Goal: Task Accomplishment & Management: Use online tool/utility

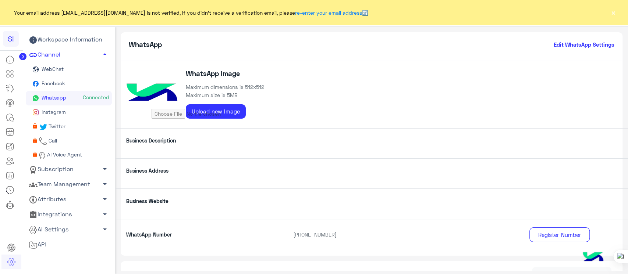
click at [612, 12] on button "×" at bounding box center [612, 12] width 7 height 7
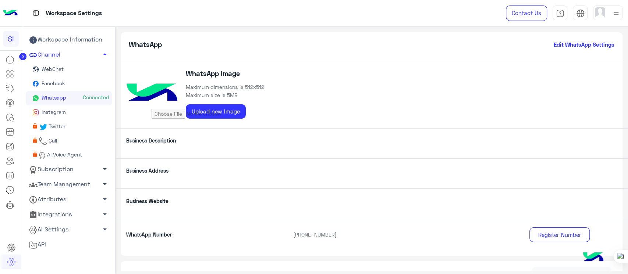
click at [12, 13] on img at bounding box center [10, 13] width 15 height 15
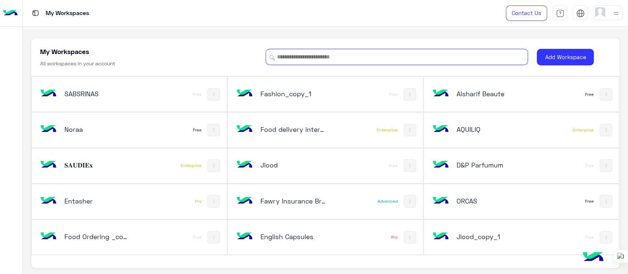
click at [359, 57] on input at bounding box center [397, 57] width 262 height 16
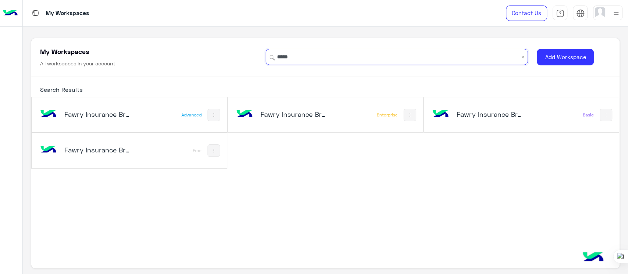
type input "*****"
click at [121, 119] on div "Fawry Insurance Brokerage`s" at bounding box center [96, 115] width 65 height 10
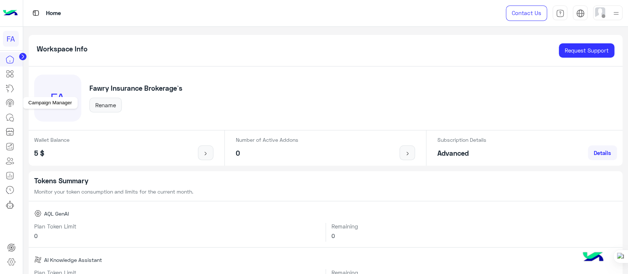
click at [10, 101] on icon at bounding box center [10, 103] width 9 height 9
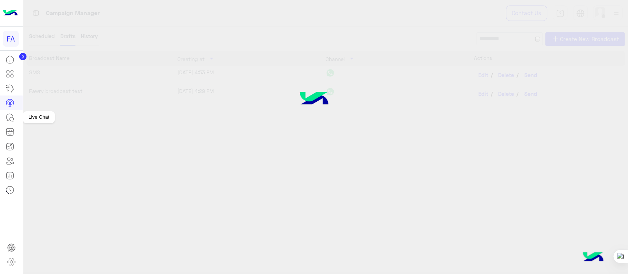
click at [8, 117] on icon at bounding box center [10, 117] width 9 height 9
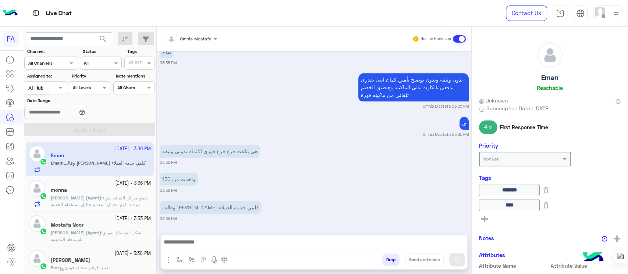
scroll to position [494, 0]
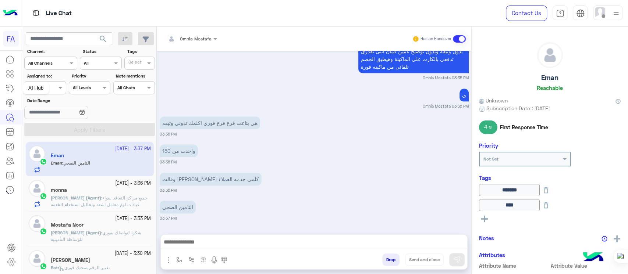
click at [11, 90] on icon at bounding box center [10, 88] width 9 height 9
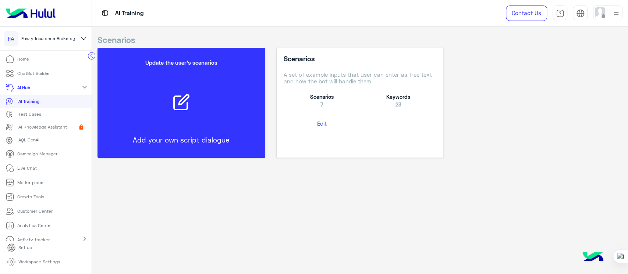
click at [314, 121] on button "Edit" at bounding box center [321, 124] width 76 height 14
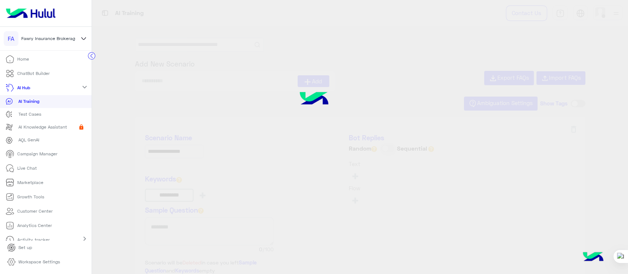
type input "**********"
type input "*********"
type input "**********"
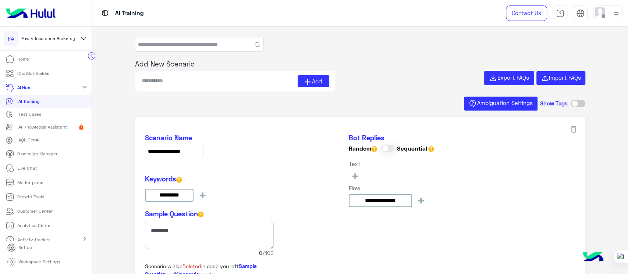
type input "**********"
click at [319, 85] on button "Add" at bounding box center [314, 81] width 32 height 12
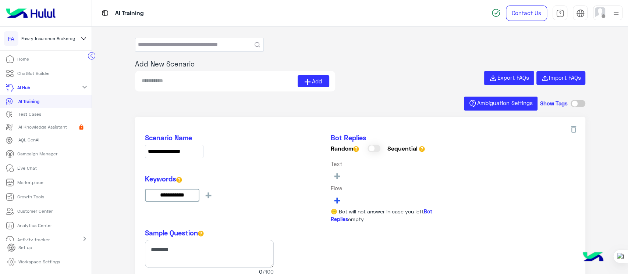
click at [338, 202] on span "+" at bounding box center [337, 200] width 8 height 12
type input "*"
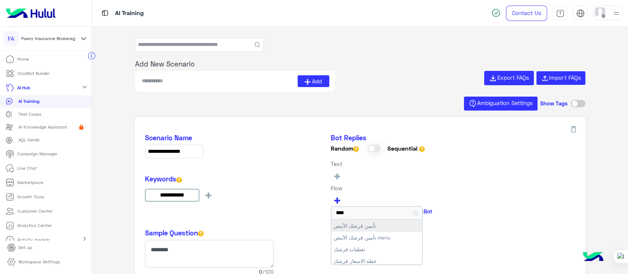
type input "****"
click at [368, 225] on button "تأمين قرشك الأبيض" at bounding box center [376, 226] width 90 height 12
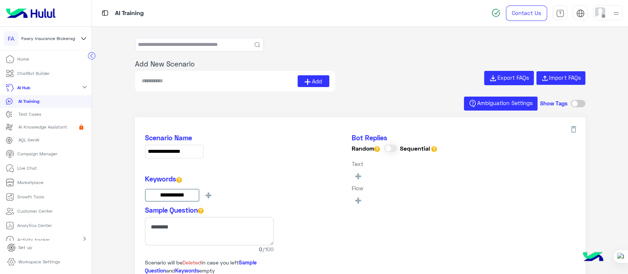
type input "**********"
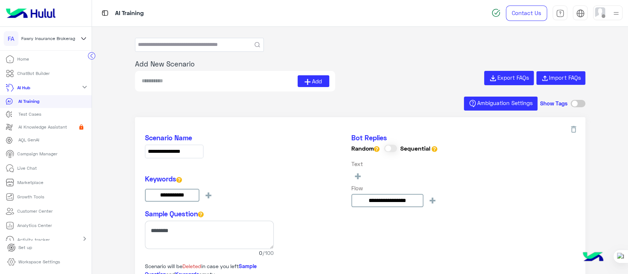
click at [196, 78] on input at bounding box center [219, 81] width 157 height 12
click at [200, 82] on input at bounding box center [219, 81] width 157 height 12
paste input "**********"
type input "**********"
click at [307, 79] on icon at bounding box center [307, 82] width 6 height 6
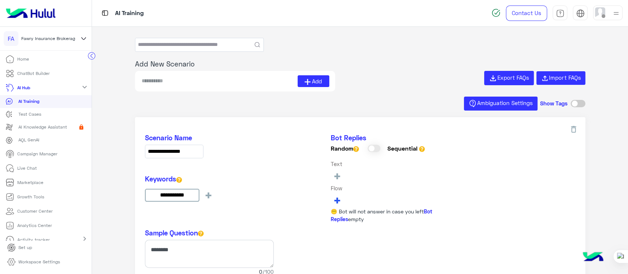
click at [333, 197] on span "+" at bounding box center [337, 200] width 8 height 12
type input "*"
type input "**********"
click at [366, 225] on button "Fawry cover menu" at bounding box center [376, 226] width 90 height 12
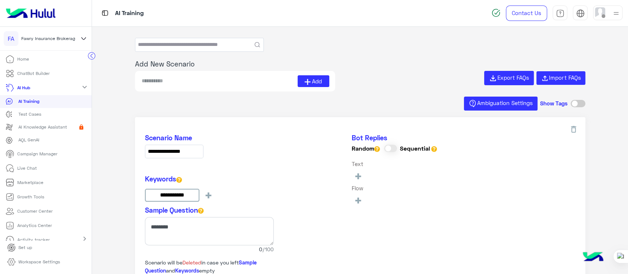
type input "**********"
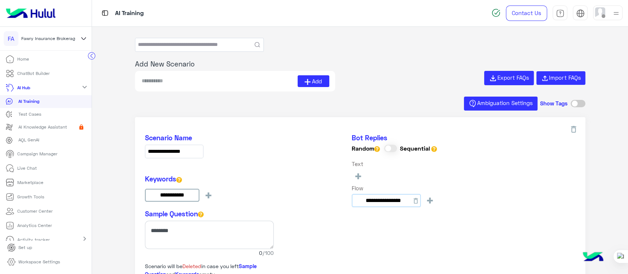
click at [374, 198] on input "**********" at bounding box center [386, 200] width 69 height 13
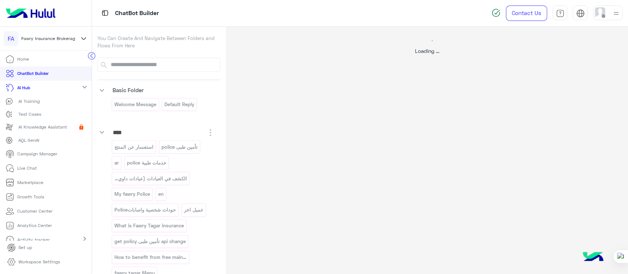
click at [343, 122] on div "Loading ..." at bounding box center [427, 164] width 402 height 274
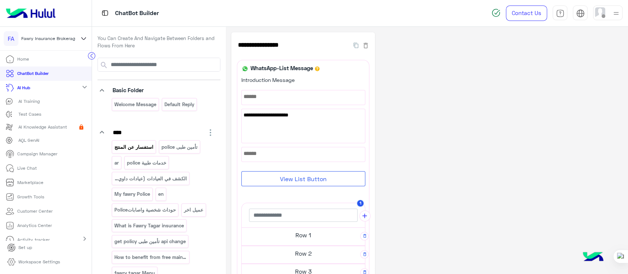
click at [131, 150] on p "استفسار عن المنتج" at bounding box center [134, 147] width 40 height 8
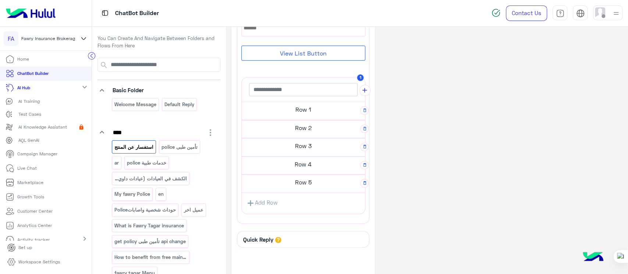
scroll to position [128, 0]
click at [267, 106] on h5 "Row 1" at bounding box center [303, 107] width 123 height 15
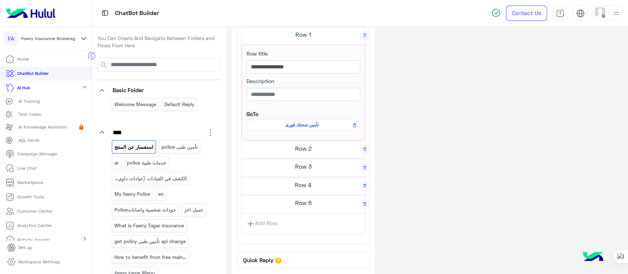
click at [277, 154] on h5 "Row 2" at bounding box center [303, 148] width 123 height 15
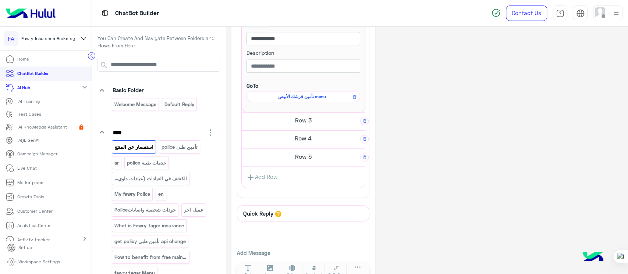
scroll to position [340, 0]
click at [264, 118] on h5 "Row 3" at bounding box center [303, 118] width 123 height 15
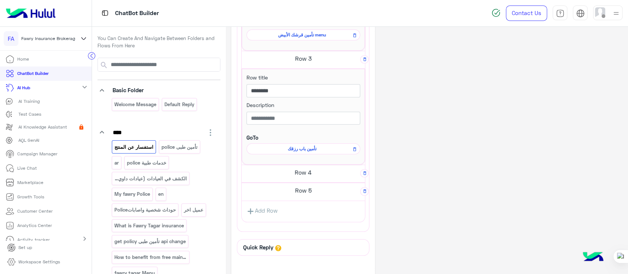
scroll to position [406, 0]
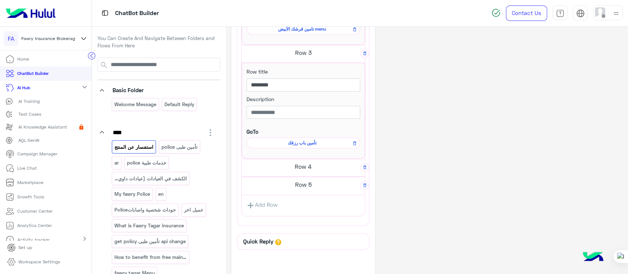
click at [277, 164] on h5 "Row 4" at bounding box center [303, 166] width 123 height 15
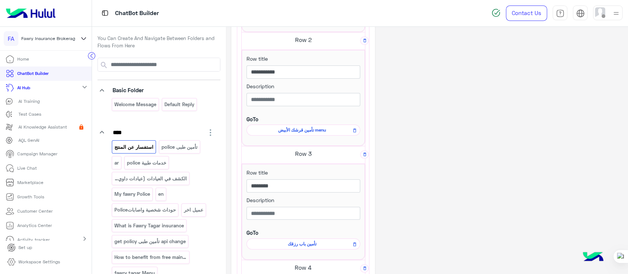
scroll to position [304, 0]
click at [288, 128] on span "تأمين قرشك الأبيض menu" at bounding box center [301, 130] width 103 height 7
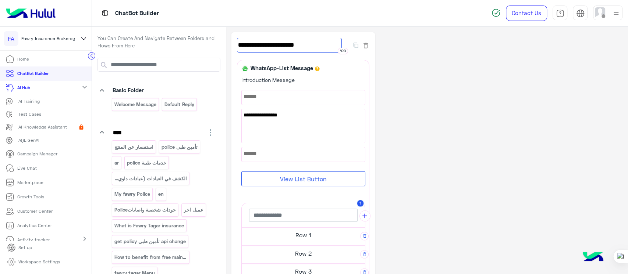
drag, startPoint x: 271, startPoint y: 46, endPoint x: 347, endPoint y: 46, distance: 75.8
click at [347, 46] on div "**********" at bounding box center [293, 45] width 113 height 15
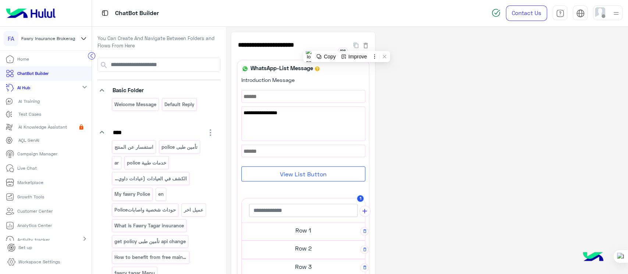
click at [22, 89] on p "AI Hub" at bounding box center [23, 88] width 13 height 7
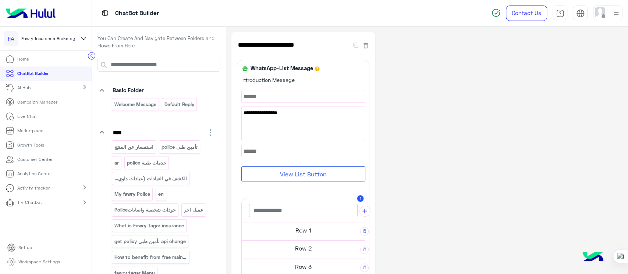
click at [18, 90] on p "AI Hub" at bounding box center [23, 88] width 13 height 7
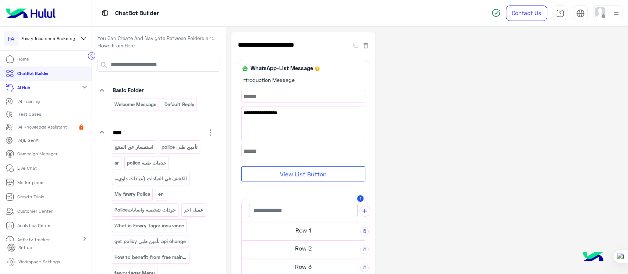
click at [29, 102] on p "AI Training" at bounding box center [28, 101] width 21 height 7
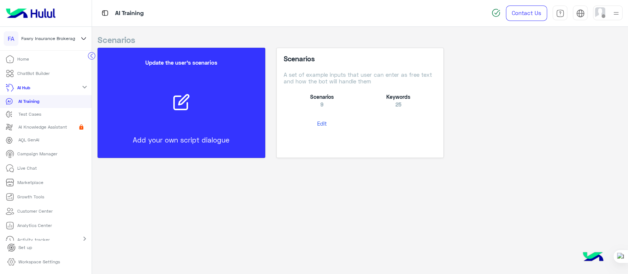
click at [332, 121] on button "Edit" at bounding box center [321, 124] width 76 height 14
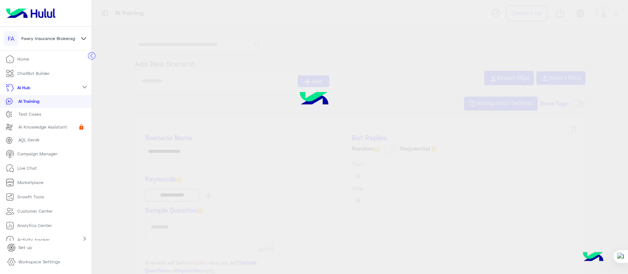
type input "**********"
type input "*********"
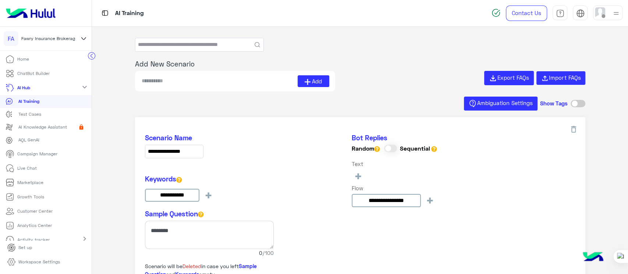
type input "**********"
click at [416, 204] on input "**********" at bounding box center [386, 200] width 69 height 13
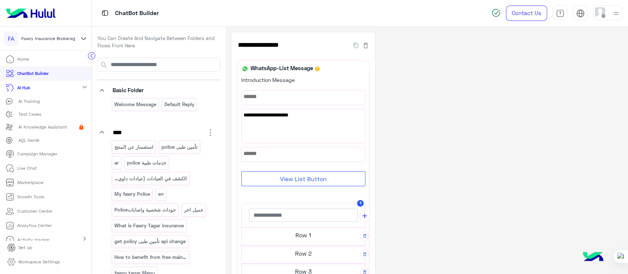
click at [38, 90] on div "AI Hub expand_more" at bounding box center [46, 88] width 92 height 14
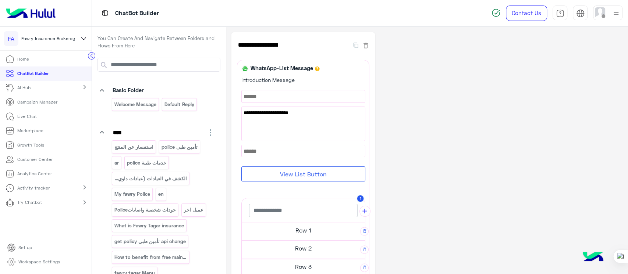
click at [50, 91] on div "AI Hub chevron_right" at bounding box center [46, 88] width 92 height 14
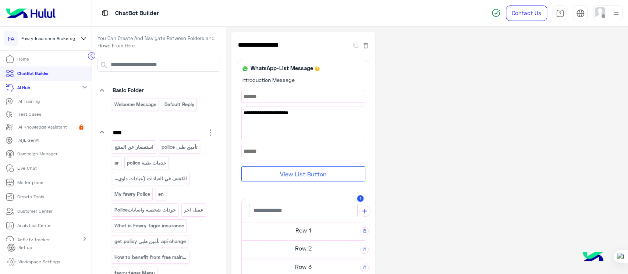
click at [24, 104] on p "AI Training" at bounding box center [28, 101] width 21 height 7
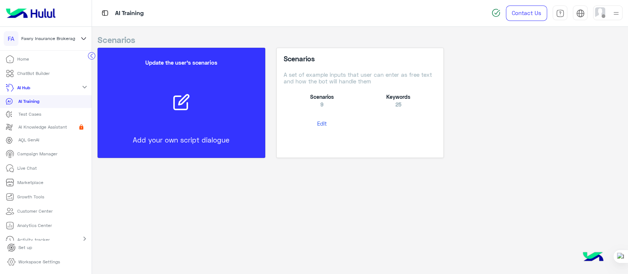
click at [327, 130] on button "Edit" at bounding box center [321, 124] width 76 height 14
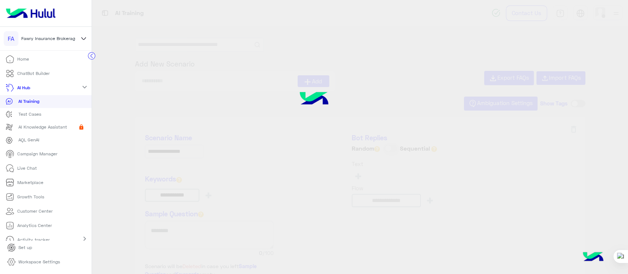
type input "**********"
type input "*********"
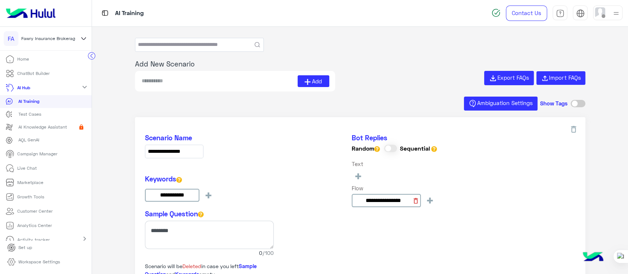
click at [415, 202] on icon at bounding box center [415, 200] width 7 height 7
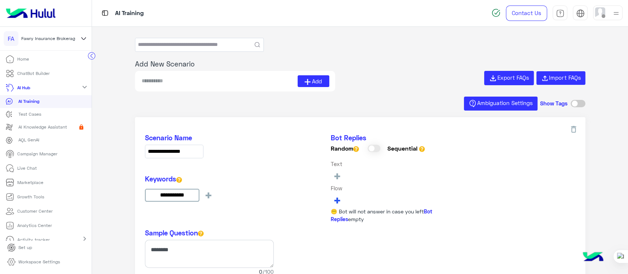
click at [338, 197] on span "+" at bounding box center [337, 200] width 8 height 12
type input "*"
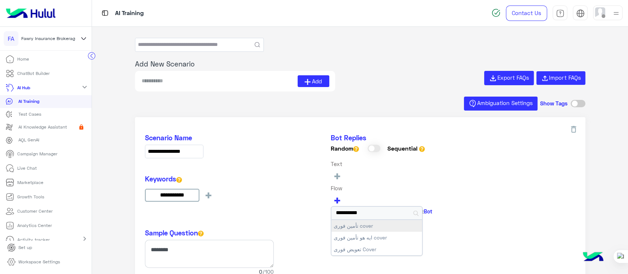
type input "**********"
click at [380, 222] on button "تأمين فورى cover" at bounding box center [376, 226] width 90 height 12
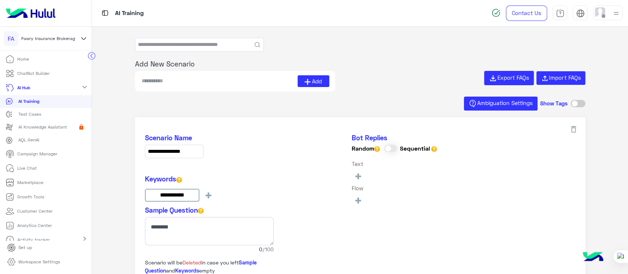
type input "**********"
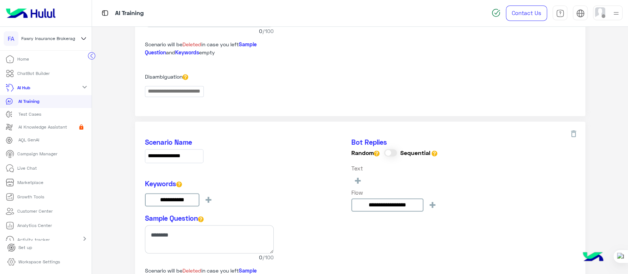
scroll to position [225, 0]
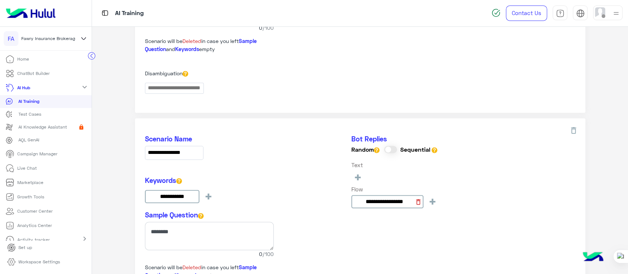
click at [418, 200] on icon at bounding box center [417, 202] width 7 height 7
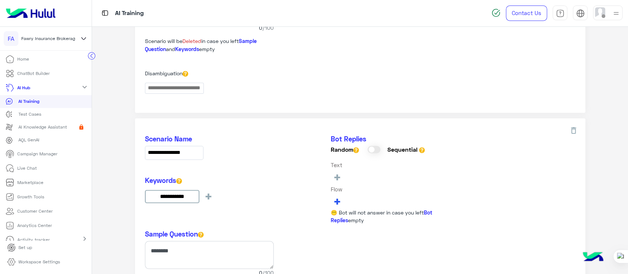
click at [337, 197] on span "+" at bounding box center [337, 201] width 8 height 12
type input "**********"
click at [348, 226] on button "تأمين قرشك الأبيض menu" at bounding box center [376, 227] width 90 height 12
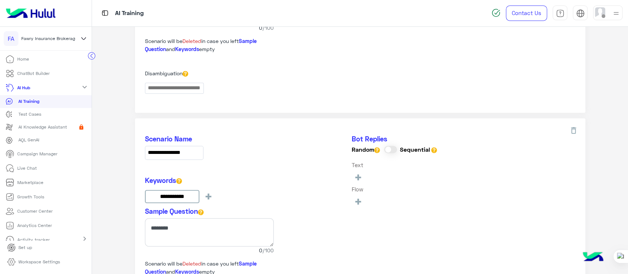
type input "**********"
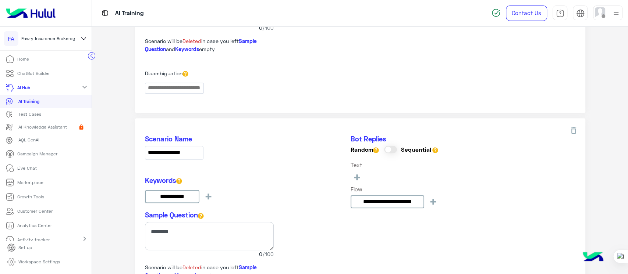
drag, startPoint x: 627, startPoint y: 106, endPoint x: 627, endPoint y: 169, distance: 63.3
click at [627, 169] on div at bounding box center [627, 137] width 0 height 274
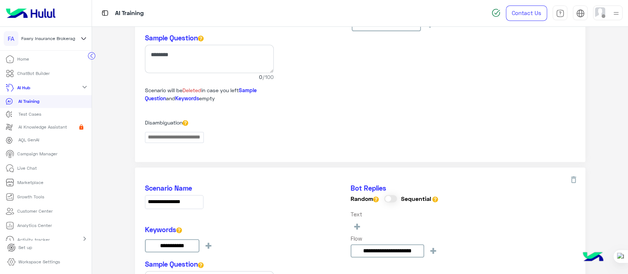
scroll to position [51, 0]
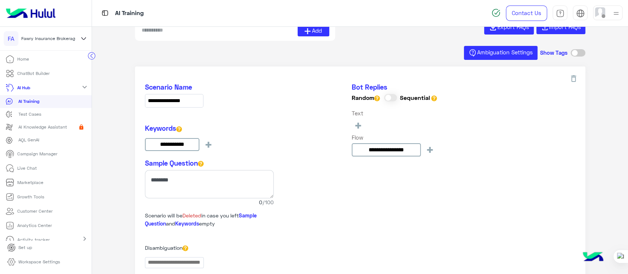
click at [181, 35] on input at bounding box center [219, 31] width 157 height 12
paste input "**********"
type input "**********"
click at [316, 31] on span "Add" at bounding box center [317, 30] width 10 height 8
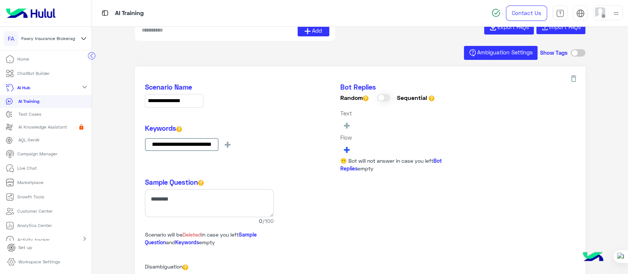
click at [341, 144] on button "+" at bounding box center [346, 149] width 13 height 12
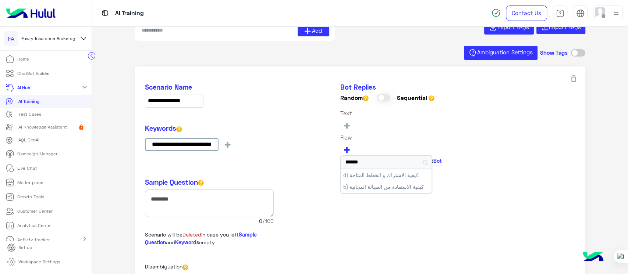
type input "*****"
click at [19, 73] on p "ChatBot Builder" at bounding box center [33, 73] width 32 height 7
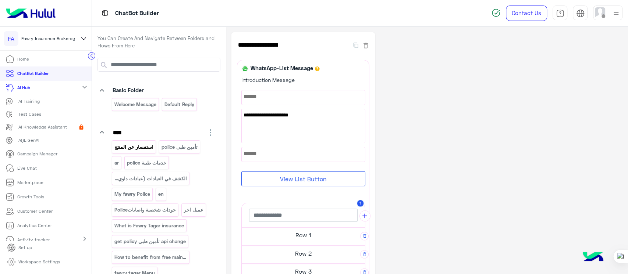
click at [133, 152] on div "استفسار عن المنتج" at bounding box center [134, 146] width 44 height 13
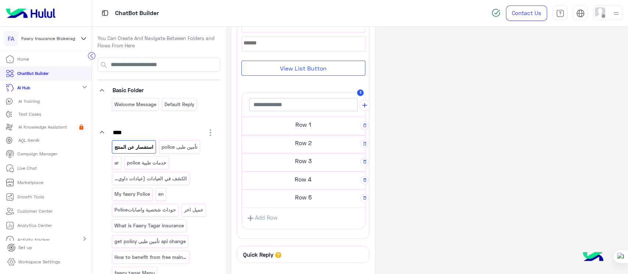
click at [277, 130] on h5 "Row 1" at bounding box center [303, 124] width 123 height 15
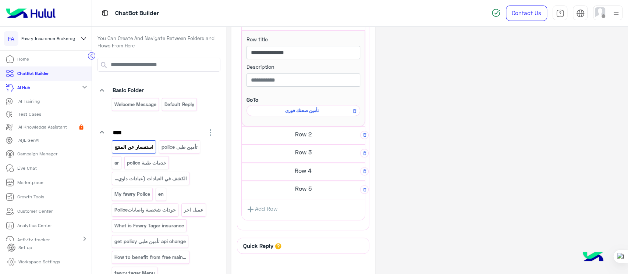
scroll to position [223, 0]
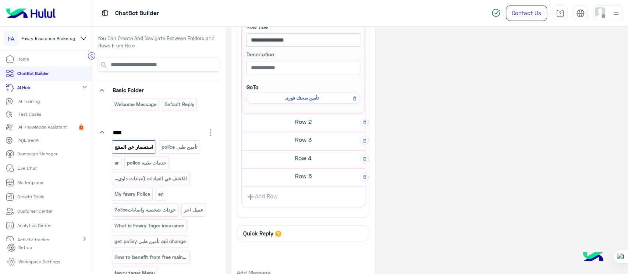
click at [258, 127] on h5 "Row 2" at bounding box center [303, 121] width 123 height 15
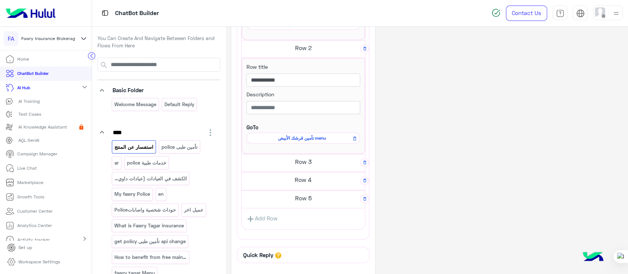
scroll to position [306, 0]
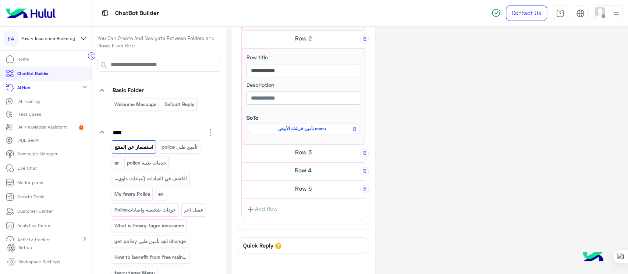
click at [271, 158] on h5 "Row 3" at bounding box center [303, 152] width 123 height 15
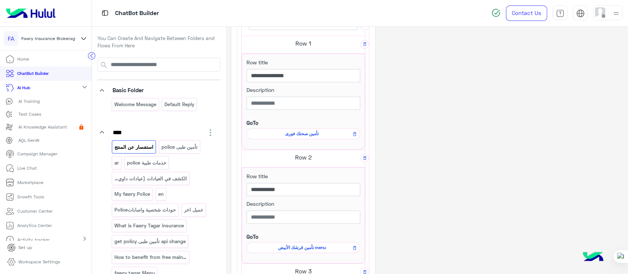
scroll to position [184, 0]
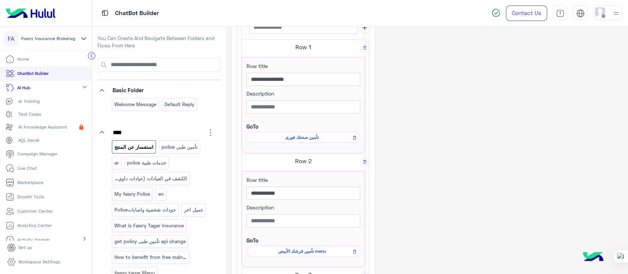
click at [278, 136] on span "تأمين صحتك فورى" at bounding box center [301, 137] width 103 height 7
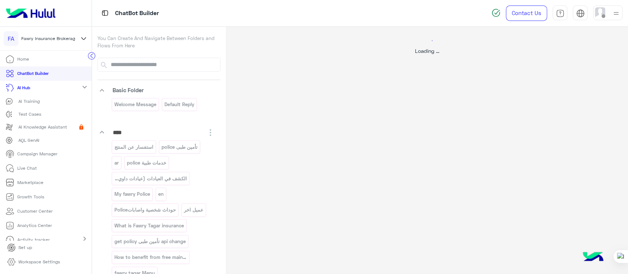
scroll to position [0, 0]
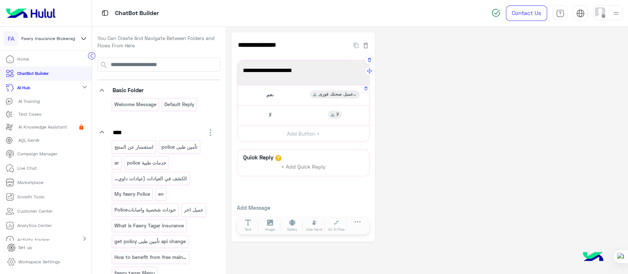
click at [265, 97] on div "نعم" at bounding box center [268, 94] width 9 height 7
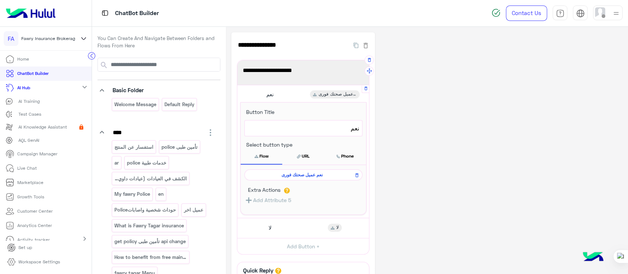
click at [259, 177] on span "نعم عميل صحتك فورى" at bounding box center [301, 175] width 107 height 7
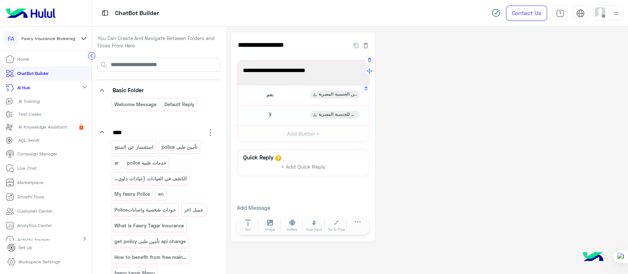
click at [250, 95] on div "نعم الحاملين الجنسية المصرية" at bounding box center [303, 95] width 126 height 14
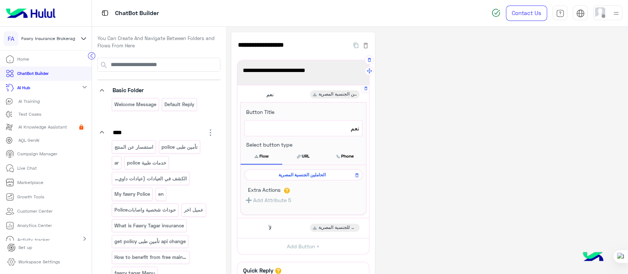
click at [262, 177] on span "الحاملين الجنسية المصرية" at bounding box center [301, 175] width 107 height 7
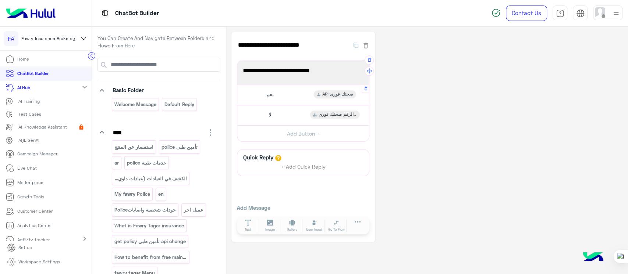
click at [266, 96] on span "نعم" at bounding box center [269, 94] width 7 height 7
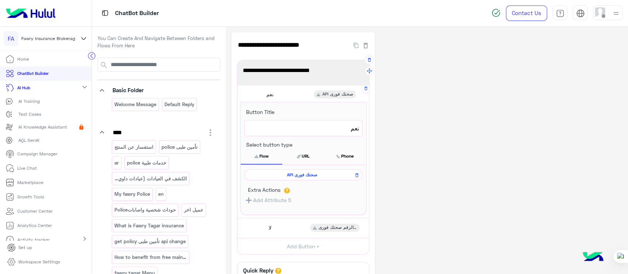
click at [288, 175] on span "API صحتك فورى" at bounding box center [301, 175] width 107 height 7
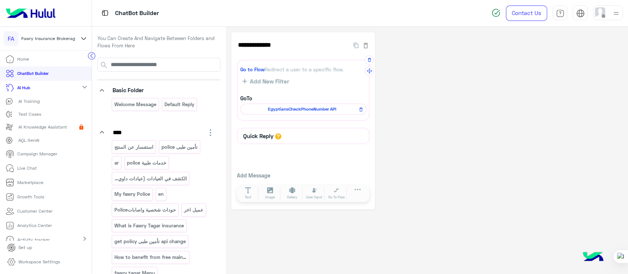
click at [265, 110] on span "EgyptiansCheckPhoneNumber API" at bounding box center [301, 109] width 115 height 7
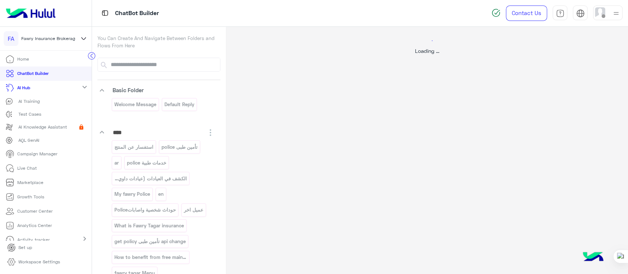
select select "****"
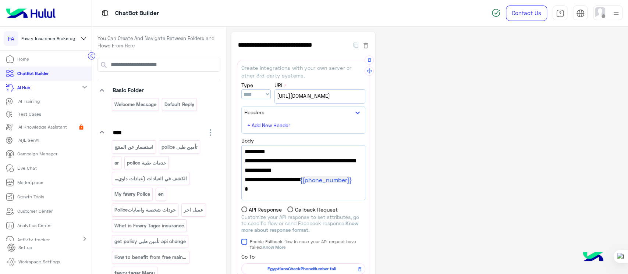
drag, startPoint x: 354, startPoint y: 169, endPoint x: 246, endPoint y: 169, distance: 107.8
click at [246, 169] on span ""success_flow_name" : "EgyptiansCheckPhoneNumber success"," at bounding box center [303, 166] width 117 height 19
click at [130, 68] on input at bounding box center [165, 64] width 110 height 13
paste input "**********"
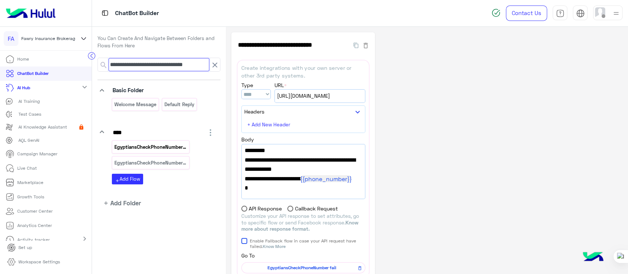
type input "**********"
click at [133, 150] on p "EgyptiansCheckPhoneNumber success" at bounding box center [151, 147] width 74 height 8
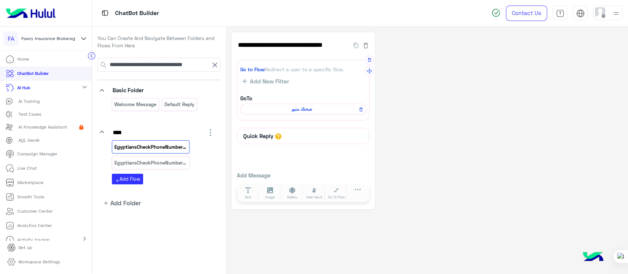
click at [273, 107] on span "صحتك منيو" at bounding box center [301, 109] width 115 height 7
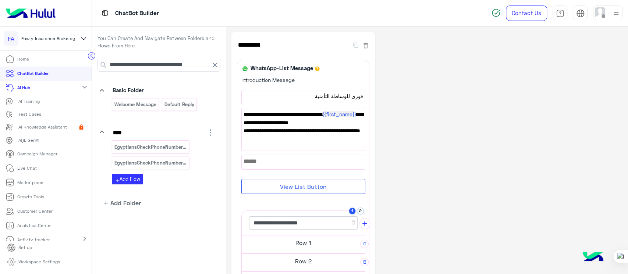
click at [627, 33] on div at bounding box center [627, 137] width 0 height 274
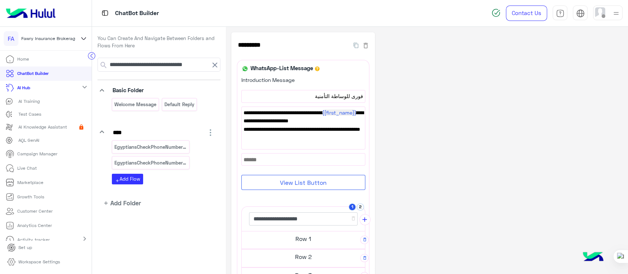
drag, startPoint x: 627, startPoint y: 33, endPoint x: 626, endPoint y: 56, distance: 22.4
click at [626, 56] on html "**********" at bounding box center [314, 137] width 628 height 274
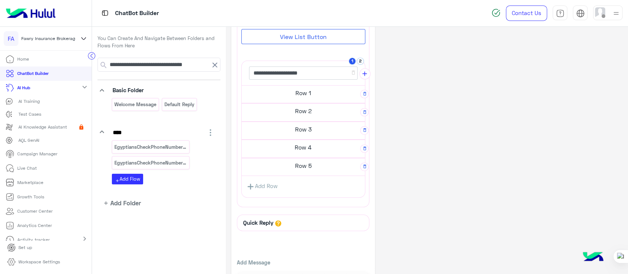
click at [280, 88] on h5 "Row 1" at bounding box center [303, 93] width 123 height 15
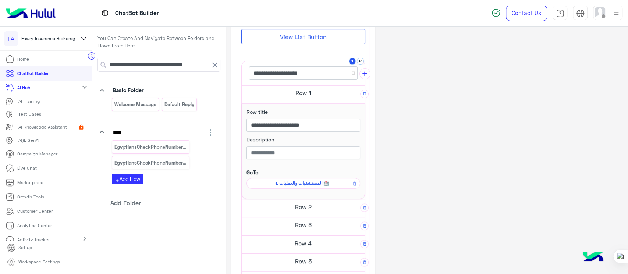
click at [294, 209] on h5 "Row 2" at bounding box center [303, 207] width 123 height 15
click at [214, 67] on icon at bounding box center [214, 65] width 9 height 9
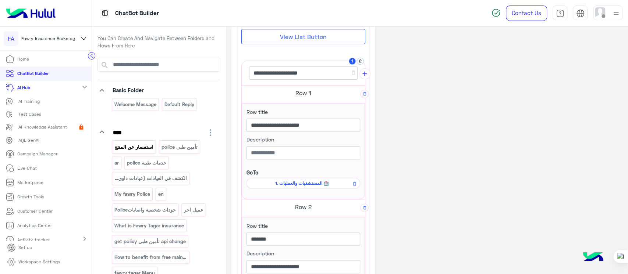
click at [121, 149] on p "استفسار عن المنتج" at bounding box center [134, 147] width 40 height 8
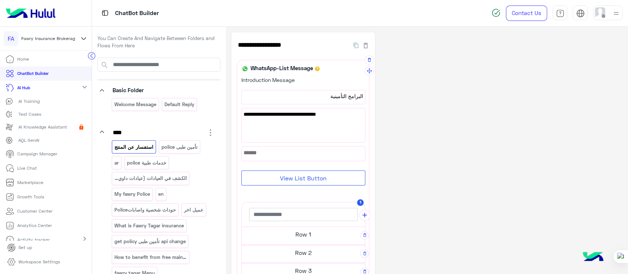
click at [273, 239] on h5 "Row 1" at bounding box center [303, 234] width 123 height 15
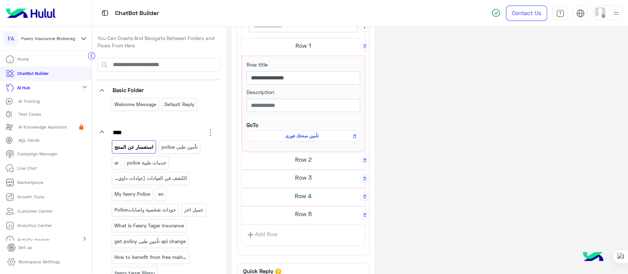
click at [269, 170] on h5 "Row 3" at bounding box center [303, 177] width 123 height 15
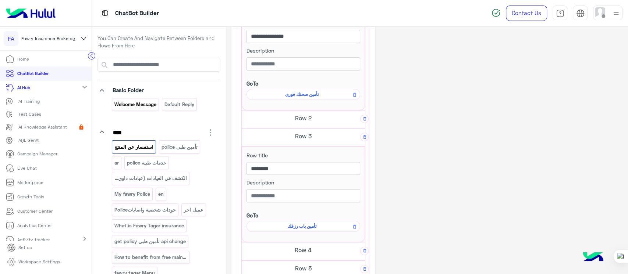
click at [132, 104] on p "Welcome Message" at bounding box center [135, 104] width 43 height 8
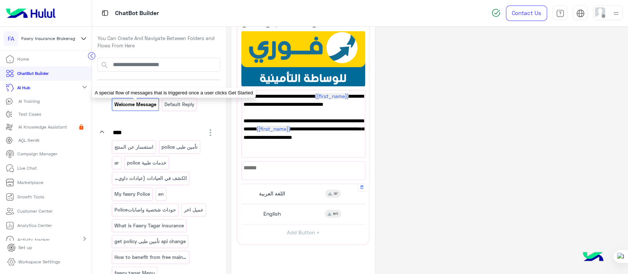
click at [258, 194] on div "اللغة العربية" at bounding box center [271, 193] width 28 height 7
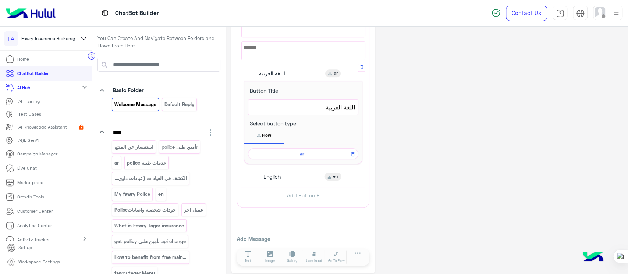
click at [260, 156] on span "ar" at bounding box center [302, 154] width 100 height 7
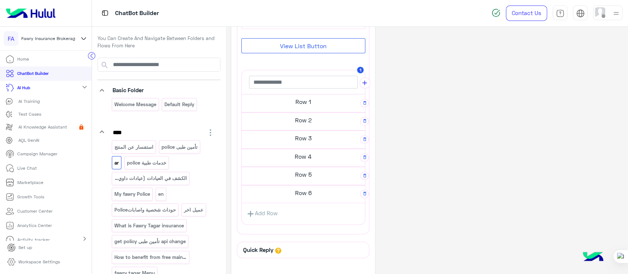
click at [259, 122] on h5 "Row 2" at bounding box center [303, 120] width 123 height 15
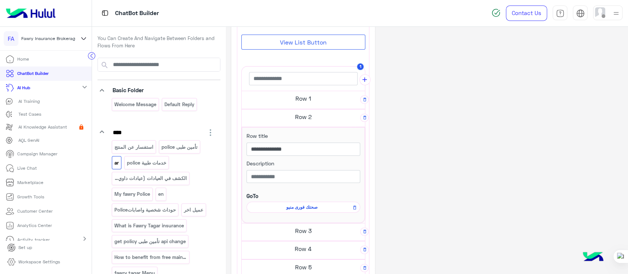
click at [262, 101] on h5 "Row 1" at bounding box center [303, 98] width 123 height 15
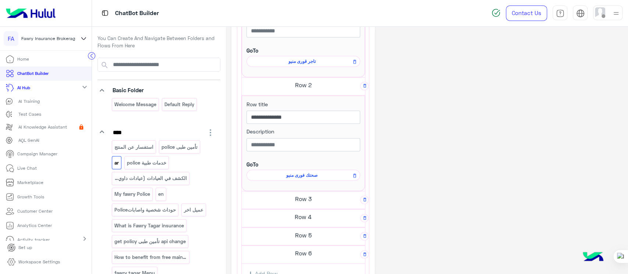
click at [282, 177] on span "صحتك فورى منيو" at bounding box center [301, 175] width 103 height 7
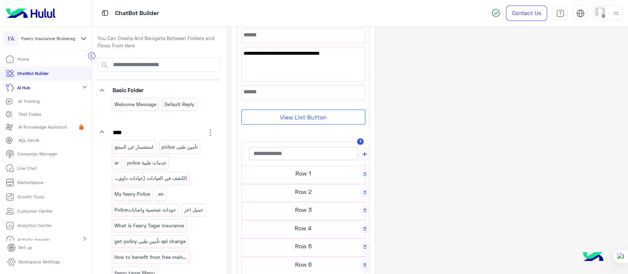
scroll to position [65, 0]
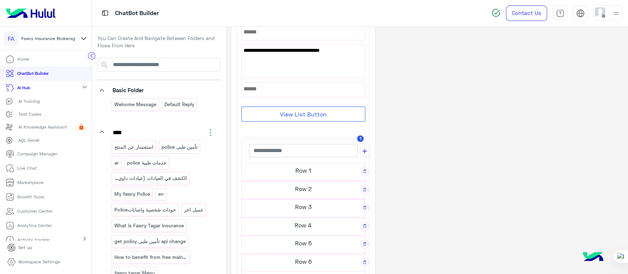
click at [265, 183] on h5 "Row 2" at bounding box center [303, 189] width 123 height 15
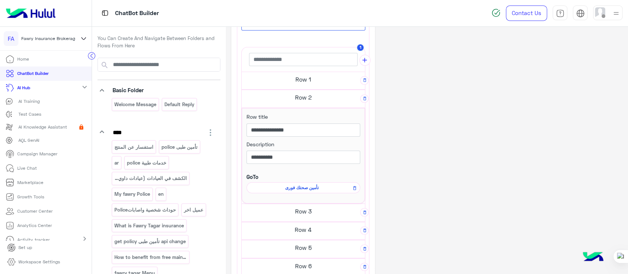
scroll to position [153, 0]
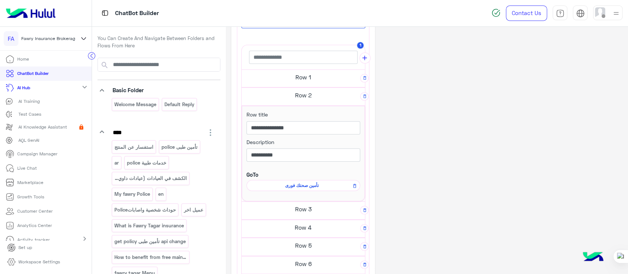
click at [268, 211] on h5 "Row 3" at bounding box center [303, 209] width 123 height 15
click at [270, 186] on span "تأمين صحتك فورى" at bounding box center [301, 185] width 103 height 7
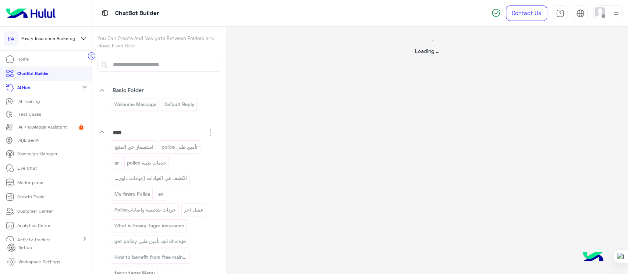
scroll to position [0, 0]
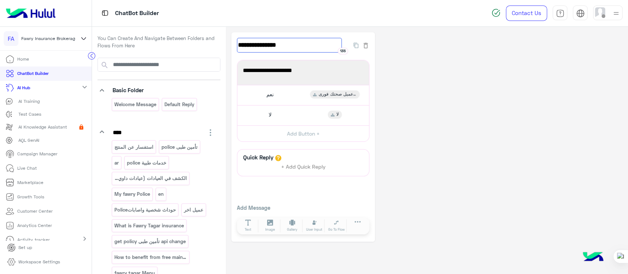
click at [278, 42] on input "**********" at bounding box center [289, 45] width 105 height 15
click at [115, 162] on p "ar" at bounding box center [117, 163] width 6 height 8
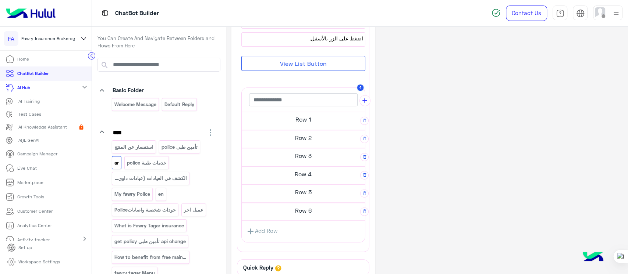
click at [275, 133] on h5 "Row 2" at bounding box center [303, 138] width 123 height 15
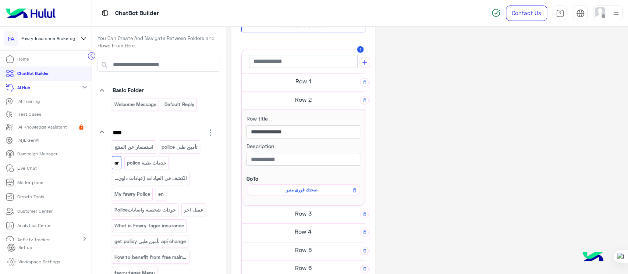
scroll to position [217, 0]
click at [257, 80] on h5 "Row 1" at bounding box center [303, 81] width 123 height 15
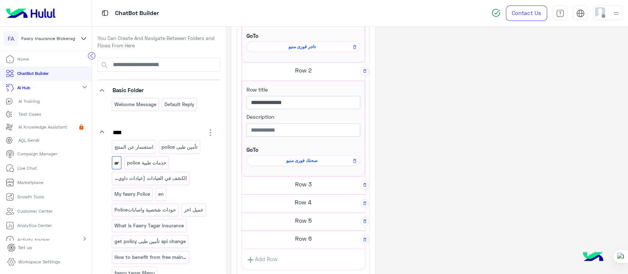
scroll to position [343, 0]
click at [283, 159] on span "صحتك فورى منيو" at bounding box center [301, 158] width 103 height 7
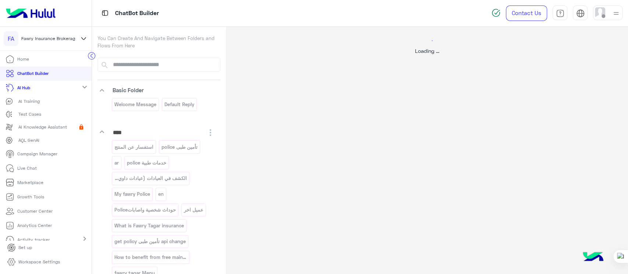
scroll to position [0, 0]
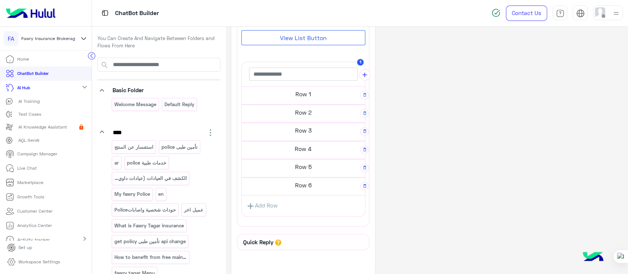
click at [260, 95] on h5 "Row 1" at bounding box center [303, 94] width 123 height 15
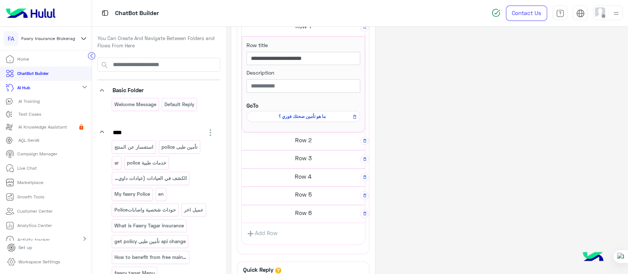
scroll to position [205, 0]
click at [274, 163] on h5 "Row 3" at bounding box center [303, 157] width 123 height 15
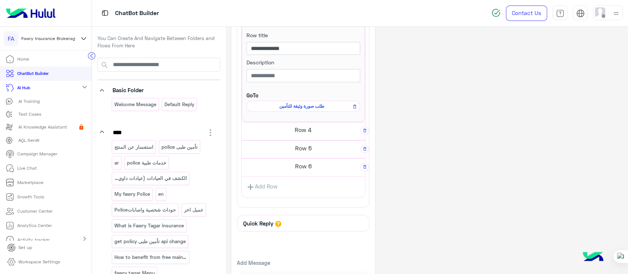
scroll to position [351, 0]
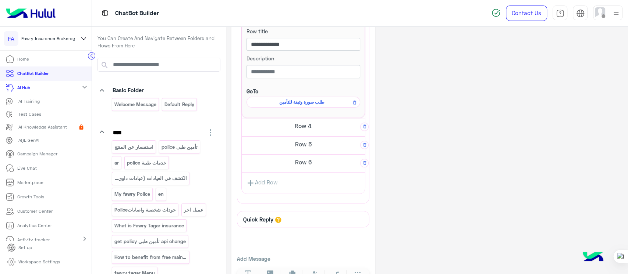
click at [267, 137] on h5 "Row 5" at bounding box center [303, 144] width 123 height 15
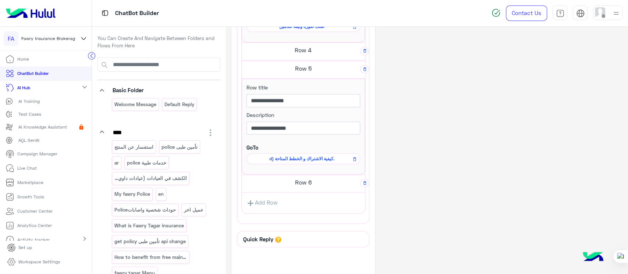
scroll to position [427, 0]
click at [275, 184] on h5 "Row 6" at bounding box center [303, 182] width 123 height 15
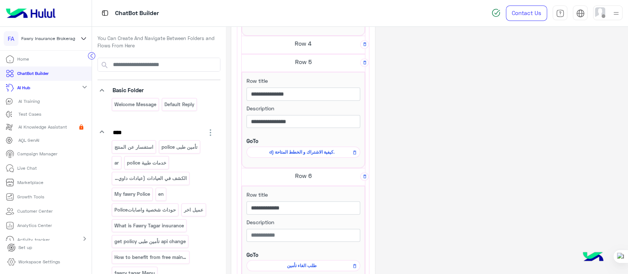
scroll to position [434, 0]
click at [271, 150] on span "d) كيفية الاشتراك و الخطط المتاحة." at bounding box center [301, 151] width 103 height 7
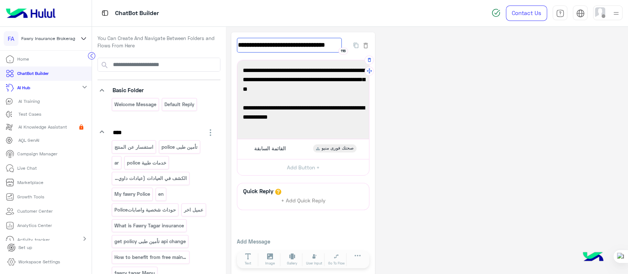
scroll to position [0, 2]
drag, startPoint x: 250, startPoint y: 43, endPoint x: 355, endPoint y: 63, distance: 107.3
click at [355, 63] on div "**********" at bounding box center [302, 153] width 143 height 243
click at [29, 101] on p "AI Training" at bounding box center [28, 101] width 21 height 7
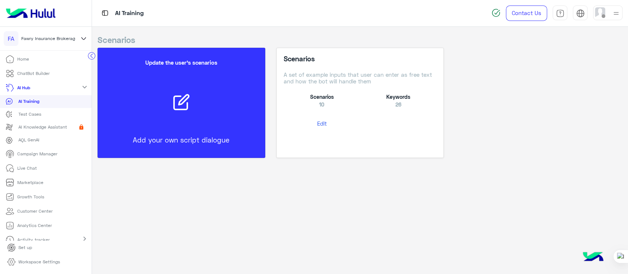
click at [327, 122] on button "Edit" at bounding box center [321, 124] width 76 height 14
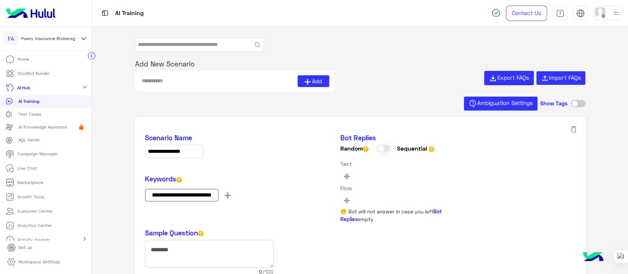
type input "**********"
click at [345, 200] on span "+" at bounding box center [346, 200] width 8 height 12
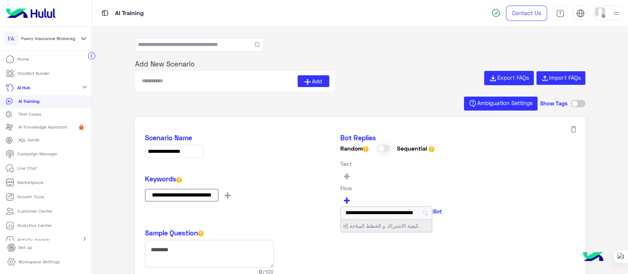
type input "**********"
click at [358, 225] on button "d) كيفية الاشتراك و الخطط المتاحة." at bounding box center [386, 226] width 90 height 12
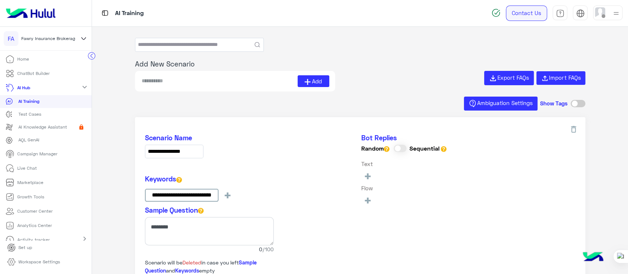
type input "**********"
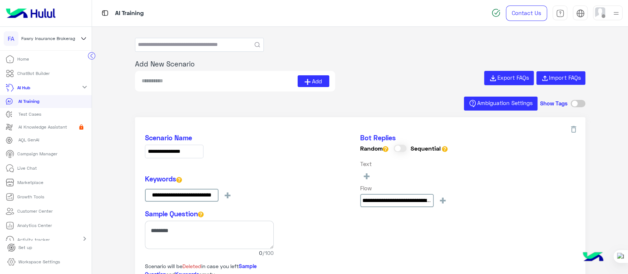
click at [25, 71] on p "ChatBot Builder" at bounding box center [33, 73] width 32 height 7
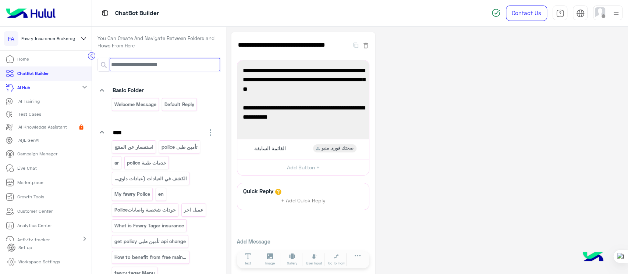
click at [194, 66] on input at bounding box center [165, 64] width 110 height 13
click at [117, 161] on p "ar" at bounding box center [117, 163] width 6 height 8
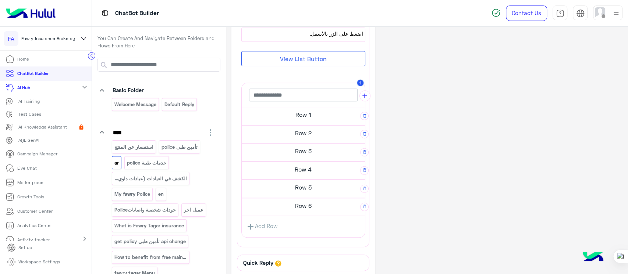
click at [272, 117] on h5 "Row 1" at bounding box center [303, 114] width 123 height 15
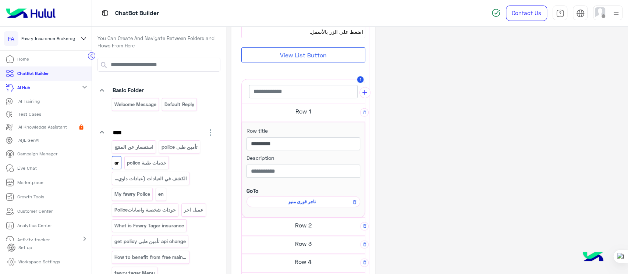
scroll to position [185, 0]
click at [277, 205] on span "تاجر قورى منيو" at bounding box center [301, 203] width 103 height 7
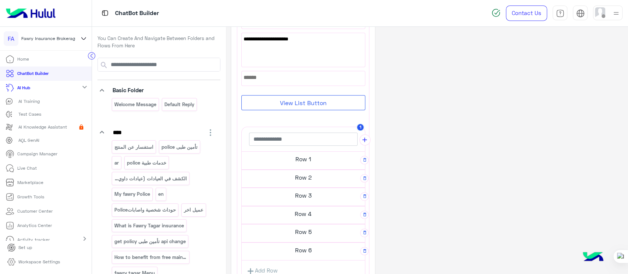
scroll to position [79, 0]
click at [116, 160] on p "ar" at bounding box center [117, 163] width 6 height 8
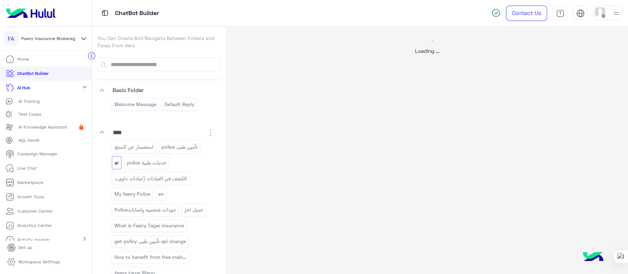
scroll to position [0, 0]
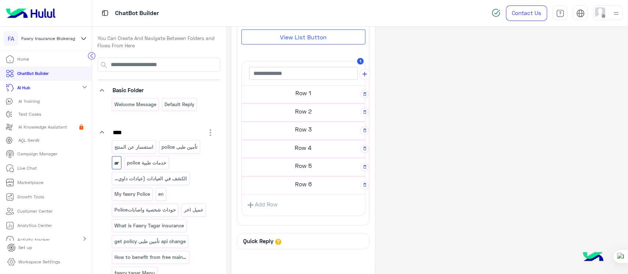
click at [259, 113] on h5 "Row 2" at bounding box center [303, 111] width 123 height 15
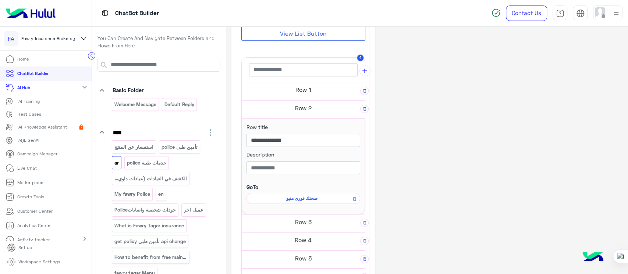
scroll to position [204, 0]
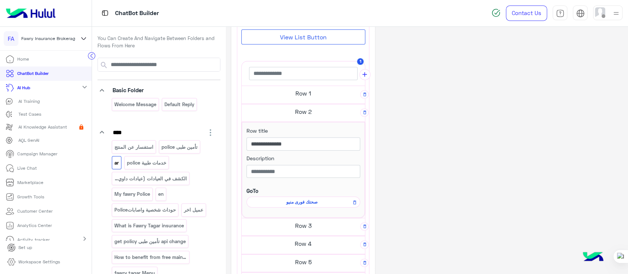
click at [272, 202] on span "صحتك فورى منيو" at bounding box center [301, 202] width 103 height 7
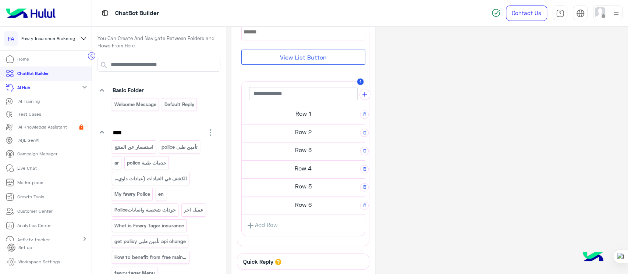
scroll to position [128, 0]
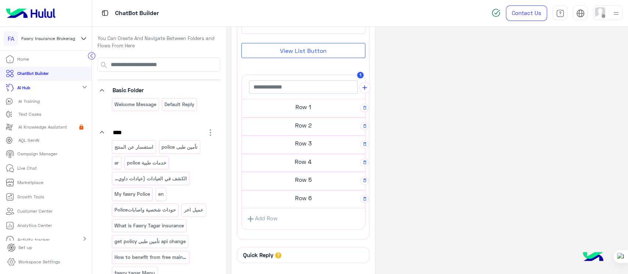
click at [255, 131] on h5 "Row 2" at bounding box center [303, 125] width 123 height 15
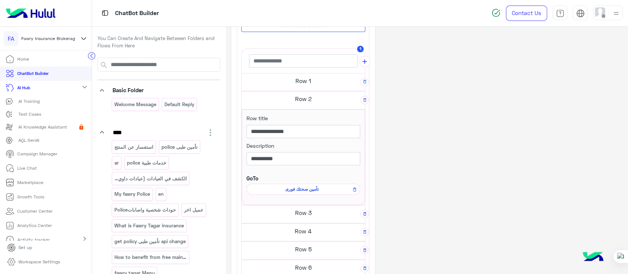
scroll to position [132, 0]
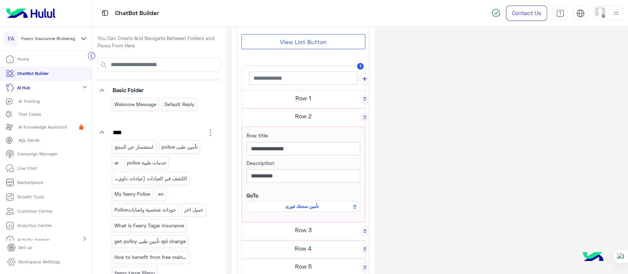
click at [265, 97] on h5 "Row 1" at bounding box center [303, 98] width 123 height 15
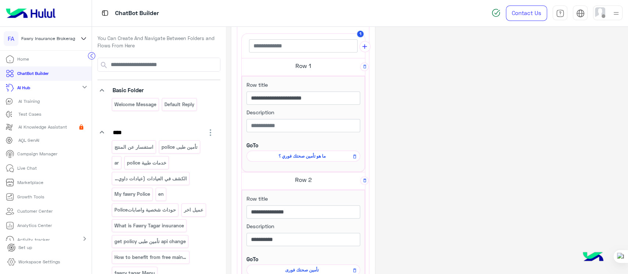
scroll to position [165, 0]
click at [274, 157] on span "ما هو تأمين صحتك فوري ؟" at bounding box center [301, 155] width 103 height 7
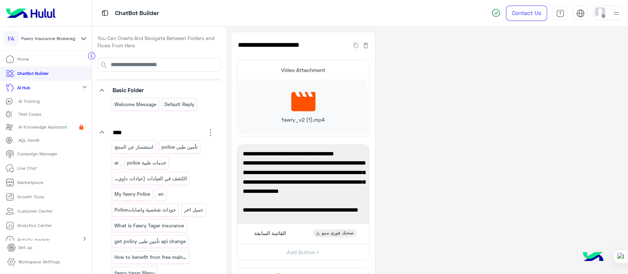
scroll to position [107, 0]
drag, startPoint x: 251, startPoint y: 43, endPoint x: 327, endPoint y: 43, distance: 75.4
click at [327, 43] on input "**********" at bounding box center [289, 45] width 105 height 15
click at [26, 101] on p "AI Training" at bounding box center [28, 101] width 21 height 7
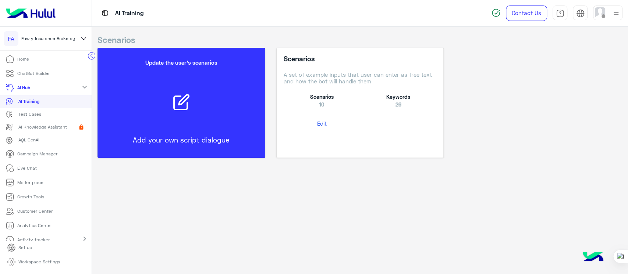
click at [318, 121] on button "Edit" at bounding box center [321, 124] width 76 height 14
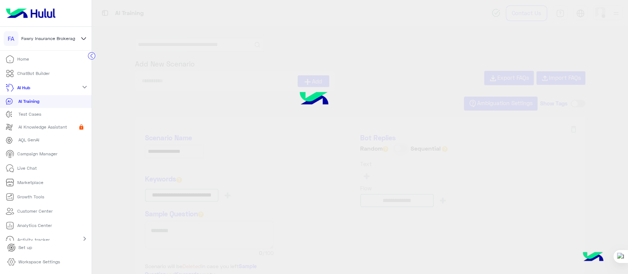
type input "**********"
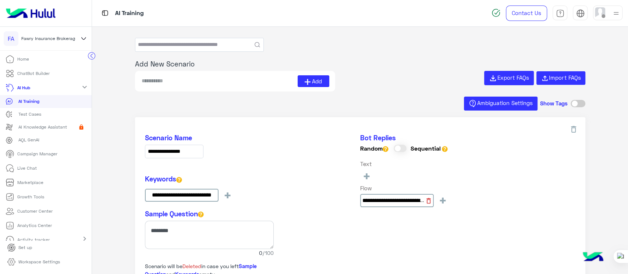
click at [427, 201] on icon at bounding box center [428, 200] width 7 height 7
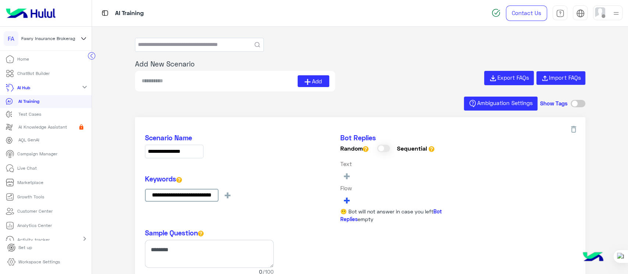
click at [350, 206] on button "+" at bounding box center [346, 200] width 13 height 12
type input "**********"
click at [373, 229] on button "ما هو تأمين صحتك فوري ؟" at bounding box center [386, 226] width 90 height 12
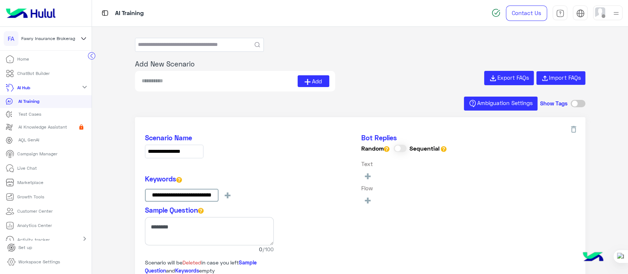
type input "**********"
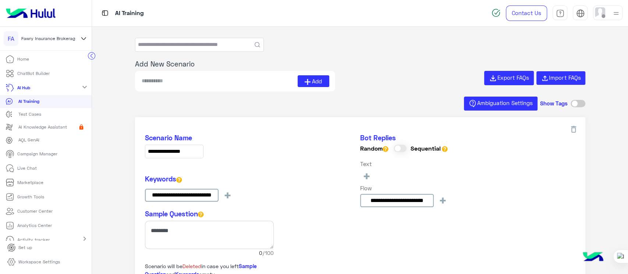
click at [24, 61] on p "Home" at bounding box center [23, 59] width 12 height 7
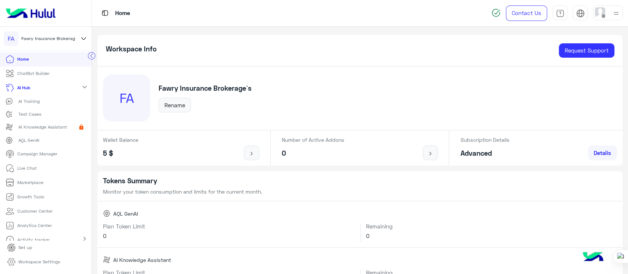
click at [99, 132] on div "Wallet Balance 5 $" at bounding box center [180, 148] width 167 height 35
click at [81, 38] on icon at bounding box center [83, 38] width 8 height 9
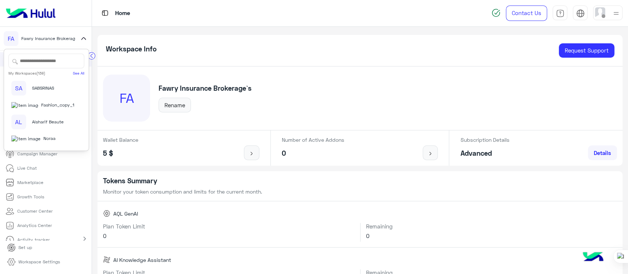
click at [39, 54] on input "text" at bounding box center [46, 61] width 76 height 15
click at [49, 62] on input "text" at bounding box center [46, 61] width 76 height 15
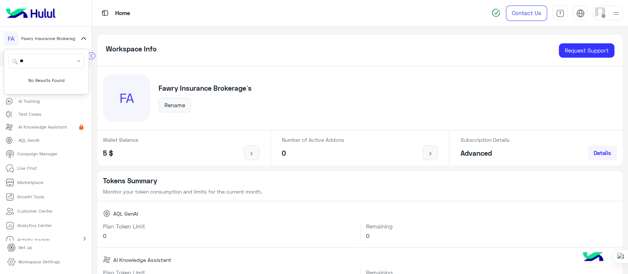
type input "*"
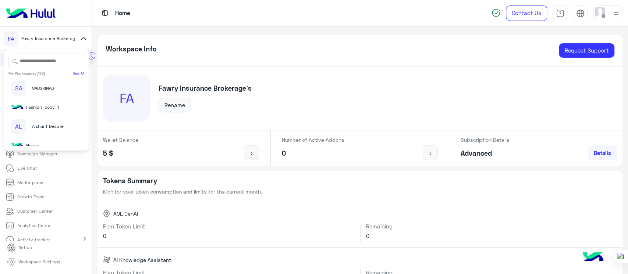
click at [36, 13] on img at bounding box center [31, 13] width 56 height 15
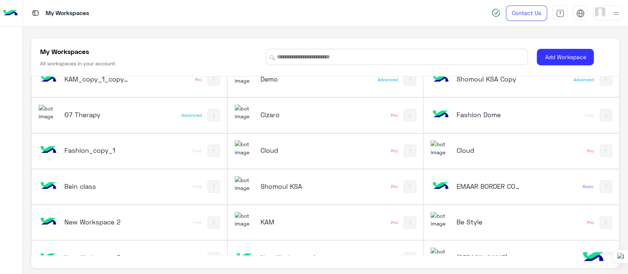
scroll to position [1462, 0]
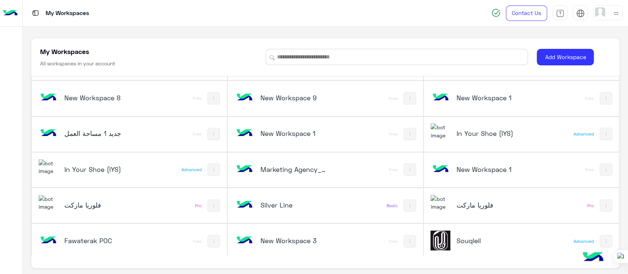
click at [302, 204] on h5 "Silver Line" at bounding box center [292, 205] width 65 height 9
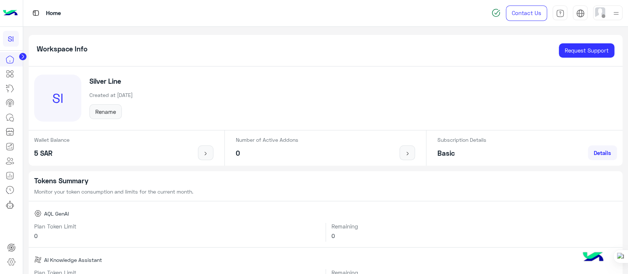
click at [160, 125] on div "SI Silver Line Created at 15/9/2025 Rename" at bounding box center [326, 99] width 594 height 64
click at [22, 56] on icon at bounding box center [23, 57] width 2 height 4
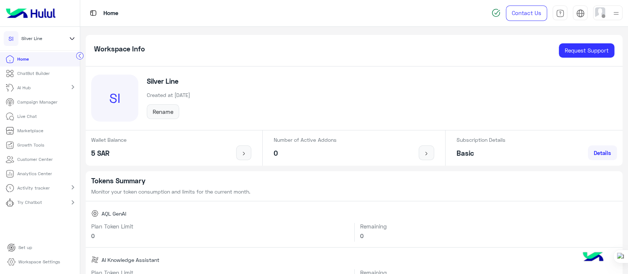
click at [73, 36] on icon at bounding box center [72, 38] width 8 height 9
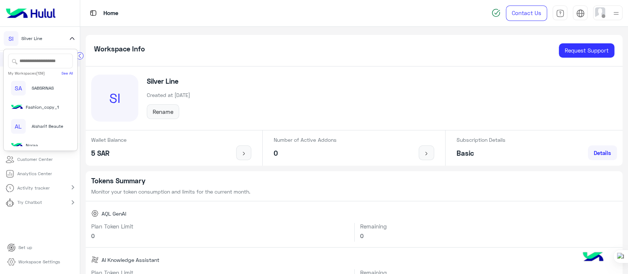
click at [56, 67] on input "text" at bounding box center [40, 61] width 65 height 15
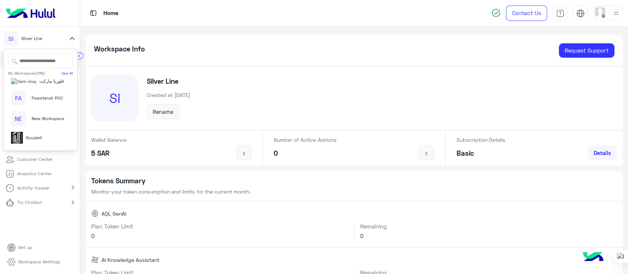
click at [26, 60] on input "text" at bounding box center [40, 61] width 65 height 15
click at [40, 63] on input "text" at bounding box center [40, 61] width 65 height 15
click at [36, 55] on input "text" at bounding box center [40, 61] width 65 height 15
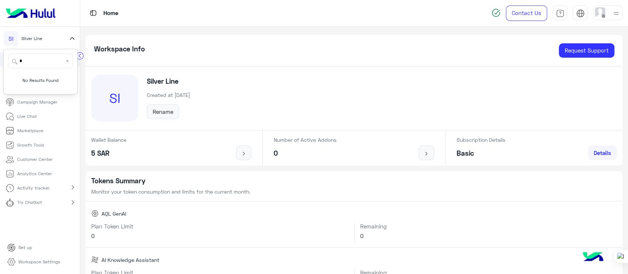
scroll to position [0, 0]
type input "*"
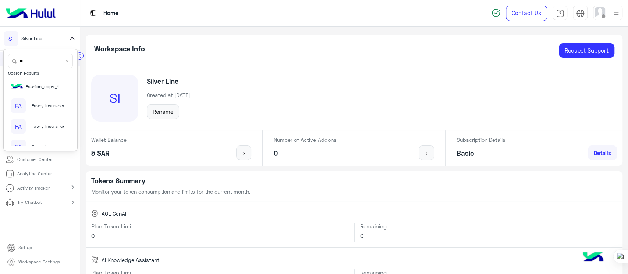
type input "**"
click at [29, 111] on div "FA Fawry Insurance Brokerage`s" at bounding box center [37, 106] width 53 height 15
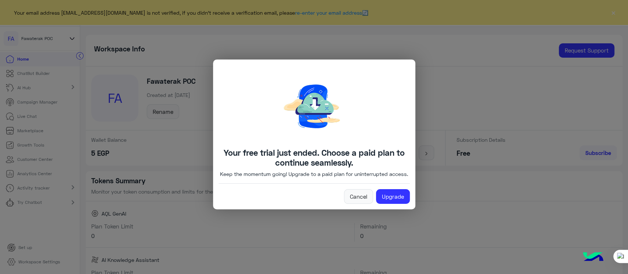
click at [473, 77] on modal-container "Your free trial just ended. Choose a paid plan to continue seamlessly. Keep the…" at bounding box center [314, 137] width 628 height 274
click at [350, 202] on link "Cancel" at bounding box center [358, 196] width 29 height 15
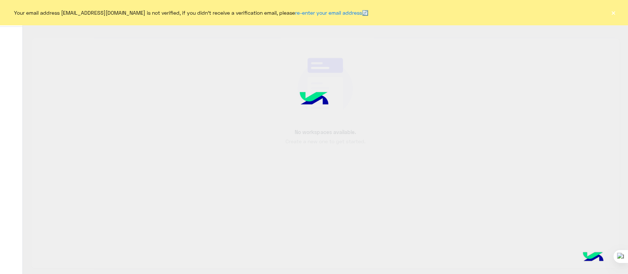
click at [612, 12] on button "×" at bounding box center [612, 12] width 7 height 7
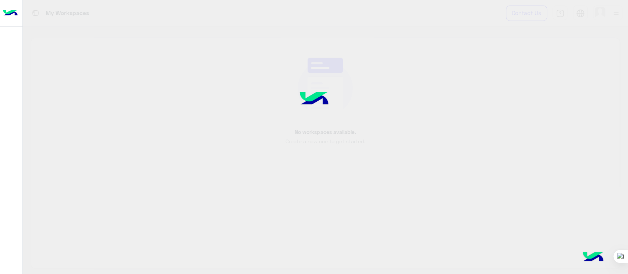
click at [366, 75] on div at bounding box center [314, 137] width 628 height 274
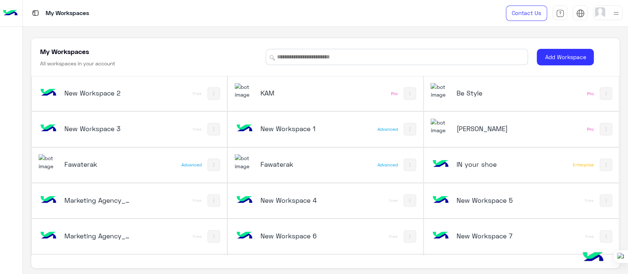
scroll to position [1462, 0]
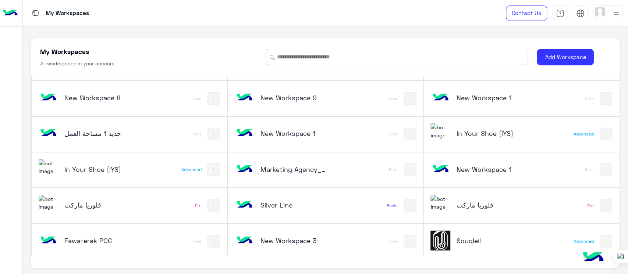
click at [164, 226] on div "Fawaterak POC Free" at bounding box center [129, 241] width 195 height 35
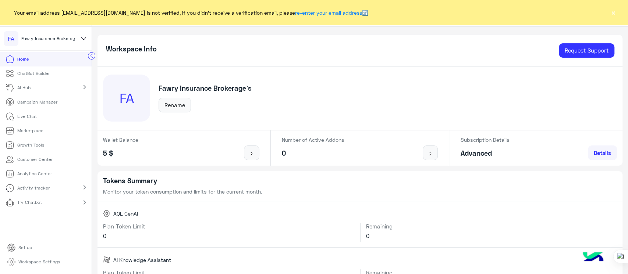
click at [317, 26] on div "Home" at bounding box center [270, 13] width 357 height 26
click at [28, 88] on p "AI Hub" at bounding box center [23, 88] width 13 height 7
click at [33, 74] on p "ChatBot Builder" at bounding box center [33, 73] width 32 height 7
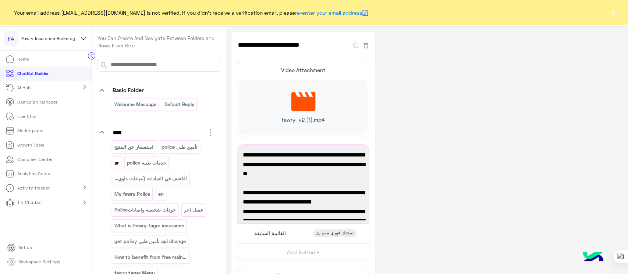
click at [119, 161] on p "ar" at bounding box center [117, 163] width 6 height 8
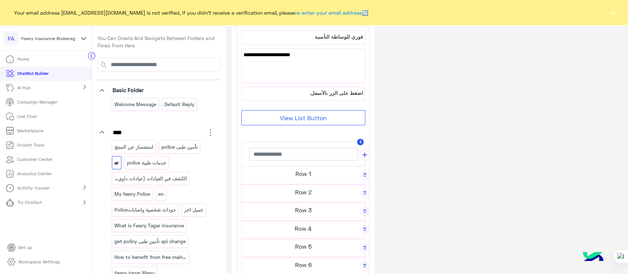
click at [321, 175] on h5 "Row 1" at bounding box center [303, 174] width 123 height 15
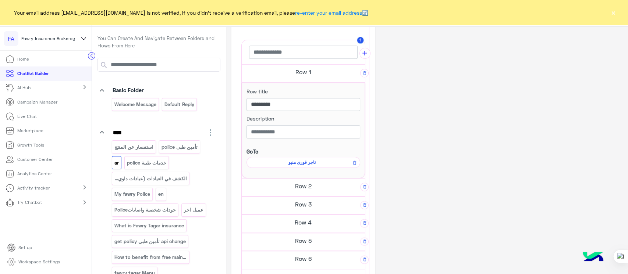
scroll to position [226, 0]
click at [322, 190] on h5 "Row 2" at bounding box center [303, 185] width 123 height 15
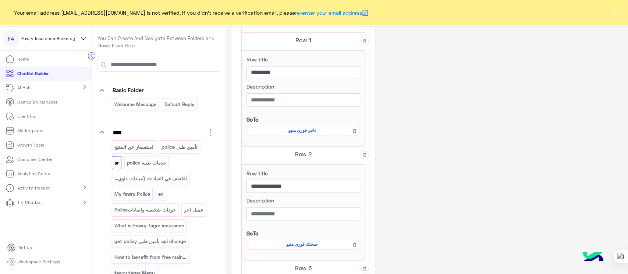
scroll to position [261, 0]
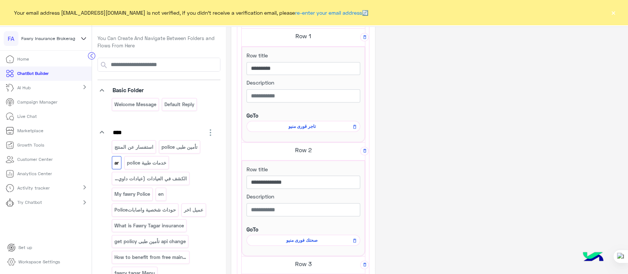
click at [308, 241] on span "صحتك فورى منيو" at bounding box center [301, 240] width 103 height 7
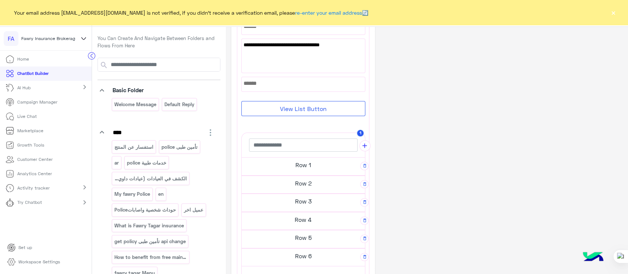
click at [325, 166] on h5 "Row 1" at bounding box center [303, 165] width 123 height 15
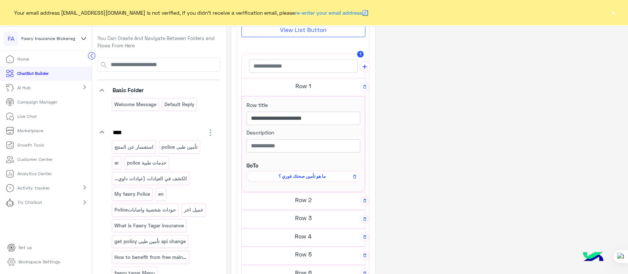
click at [310, 206] on h5 "Row 2" at bounding box center [303, 200] width 123 height 15
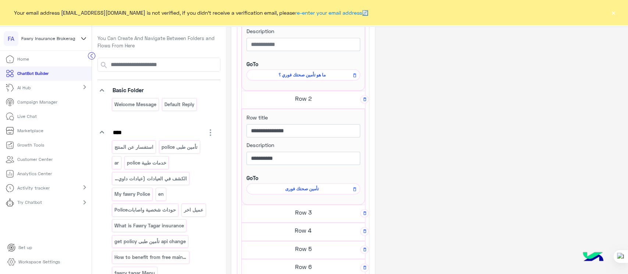
scroll to position [268, 0]
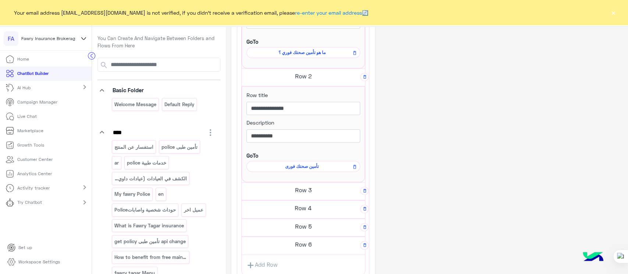
click at [318, 166] on span "تأمين صحتك فورى" at bounding box center [301, 166] width 103 height 7
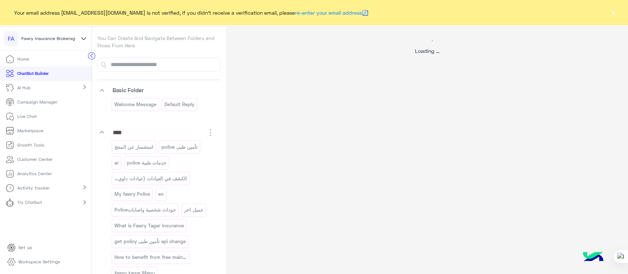
scroll to position [0, 0]
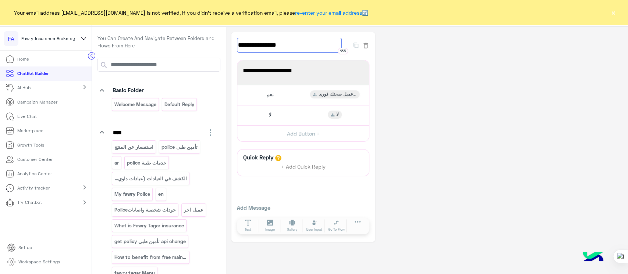
drag, startPoint x: 279, startPoint y: 43, endPoint x: 341, endPoint y: 44, distance: 61.8
click at [341, 44] on input "**********" at bounding box center [289, 45] width 105 height 15
click at [5, 87] on link "AI Hub" at bounding box center [19, 88] width 39 height 14
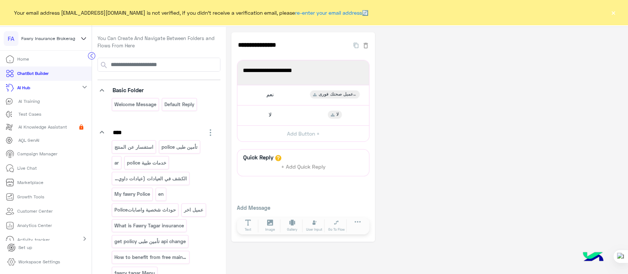
click at [36, 104] on p "AI Training" at bounding box center [28, 101] width 21 height 7
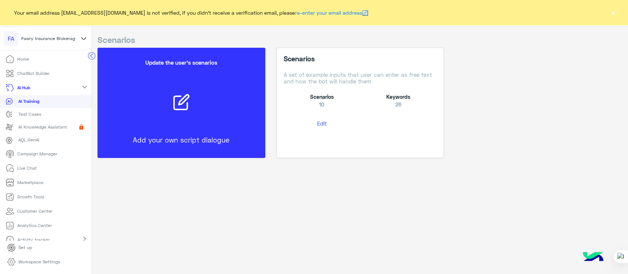
click at [318, 126] on button "Edit" at bounding box center [321, 124] width 76 height 14
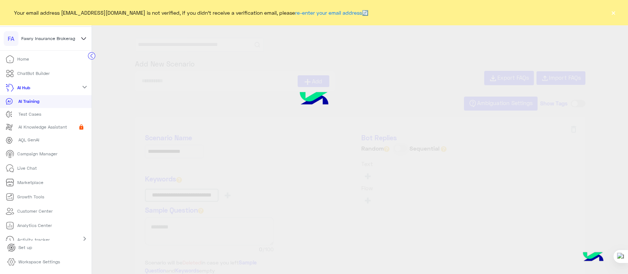
type input "**********"
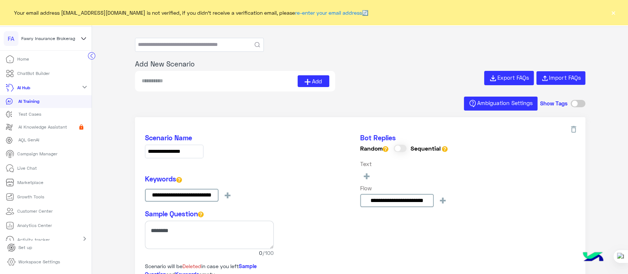
click at [160, 90] on div "Add" at bounding box center [235, 81] width 200 height 21
click at [156, 85] on input at bounding box center [219, 81] width 157 height 12
paste input "**********"
type input "**********"
click at [307, 82] on icon at bounding box center [307, 82] width 6 height 6
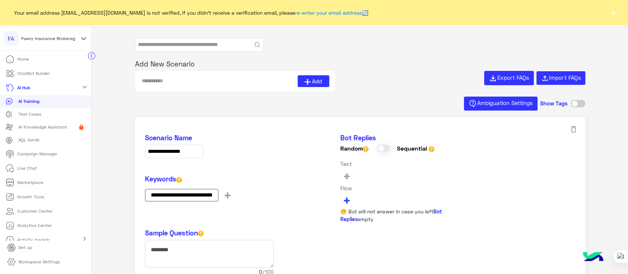
click at [346, 198] on span "+" at bounding box center [346, 200] width 8 height 12
type input "**********"
click at [359, 228] on button "تأمين صحتك فورى" at bounding box center [386, 226] width 90 height 12
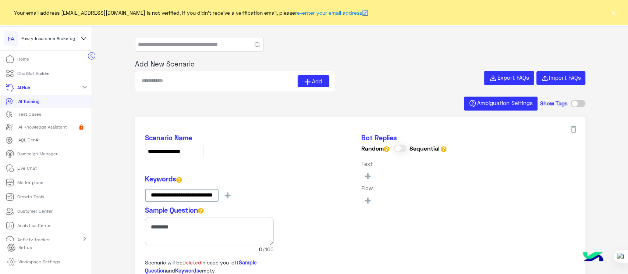
type input "**********"
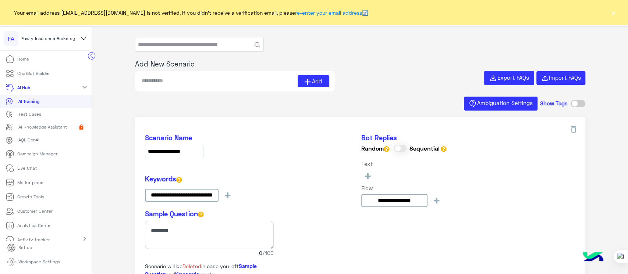
click at [177, 38] on input "text" at bounding box center [199, 44] width 128 height 13
click at [83, 36] on icon at bounding box center [83, 38] width 8 height 9
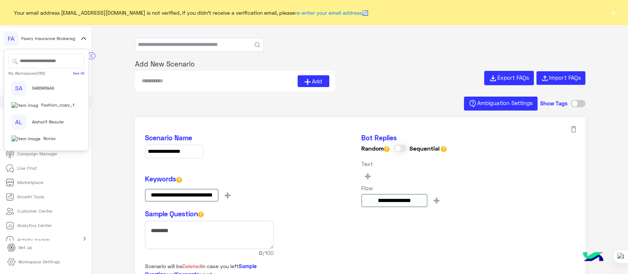
click at [46, 64] on input "text" at bounding box center [46, 61] width 76 height 15
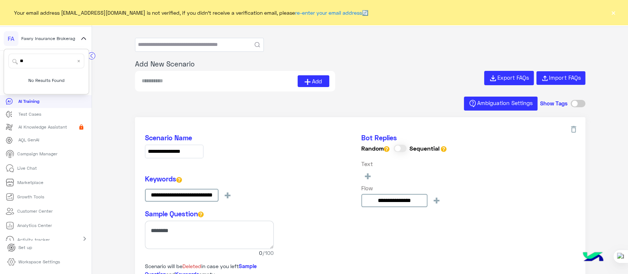
type input "*"
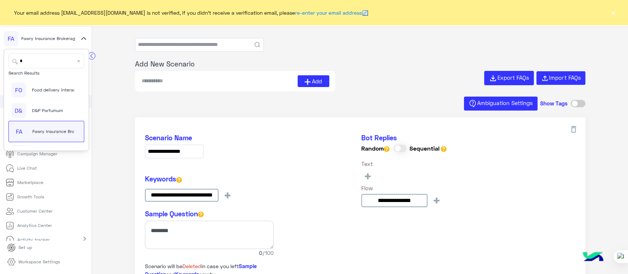
scroll to position [94, 0]
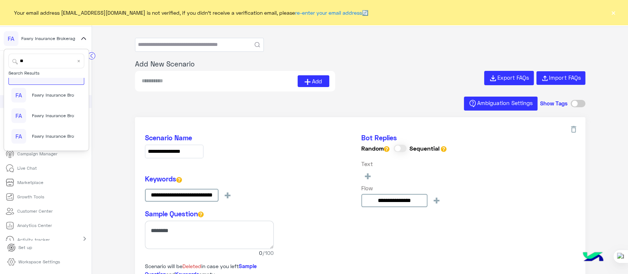
type input "***"
click at [43, 106] on span "Fawaterak" at bounding box center [54, 106] width 22 height 7
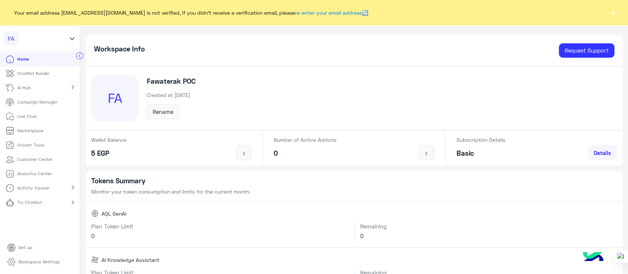
click at [609, 13] on button "×" at bounding box center [612, 12] width 7 height 7
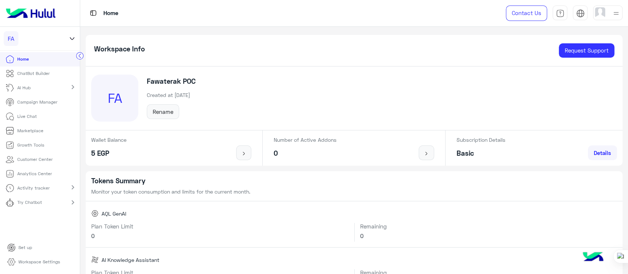
click at [32, 261] on p "Workspace Settings" at bounding box center [39, 262] width 42 height 7
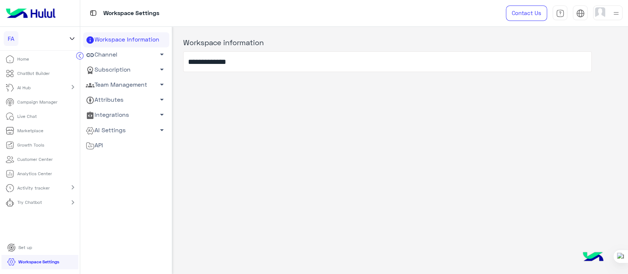
click at [122, 79] on link "Team Management arrow_drop_down" at bounding box center [126, 85] width 86 height 15
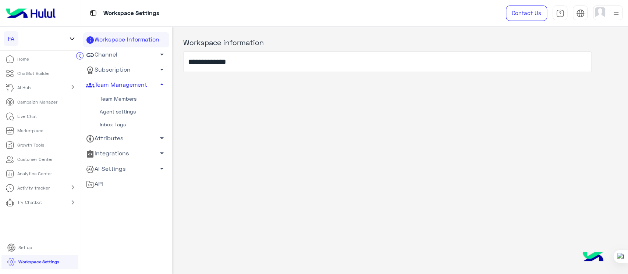
click at [116, 99] on link "Team Members" at bounding box center [126, 99] width 86 height 13
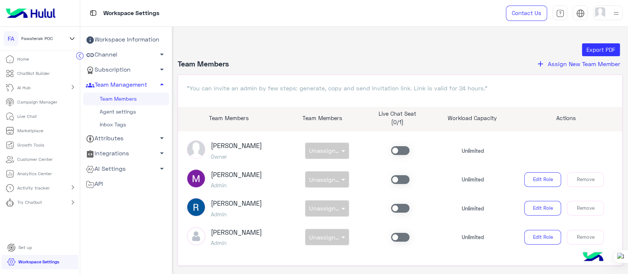
click at [27, 76] on p "ChatBot Builder" at bounding box center [33, 73] width 32 height 7
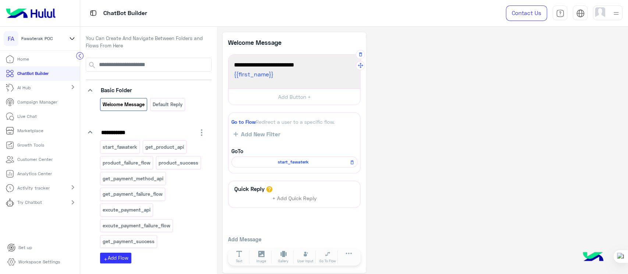
click at [311, 66] on span "Welcome to your first flow!" at bounding box center [294, 65] width 121 height 10
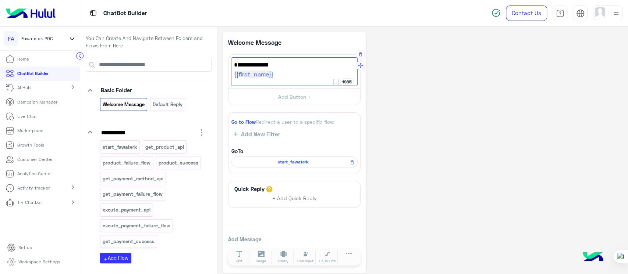
type textarea "**********"
click at [279, 71] on span "{{first_name}}" at bounding box center [294, 75] width 121 height 10
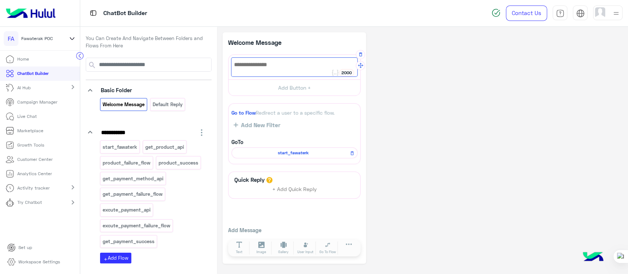
click at [249, 65] on div at bounding box center [294, 66] width 127 height 19
click at [334, 76] on button at bounding box center [336, 72] width 8 height 7
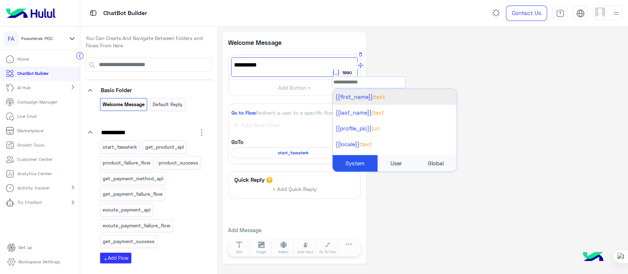
click at [360, 92] on li "{{first_name}}: Text" at bounding box center [394, 97] width 124 height 16
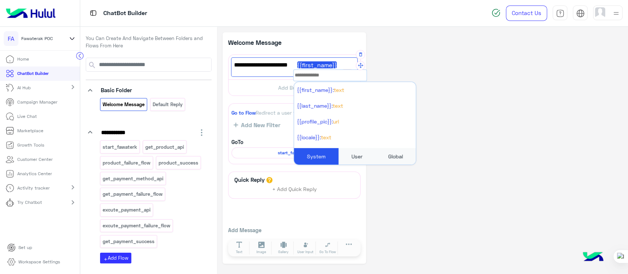
click at [282, 67] on span "اهلاً بيك {{first_name}}" at bounding box center [294, 65] width 121 height 10
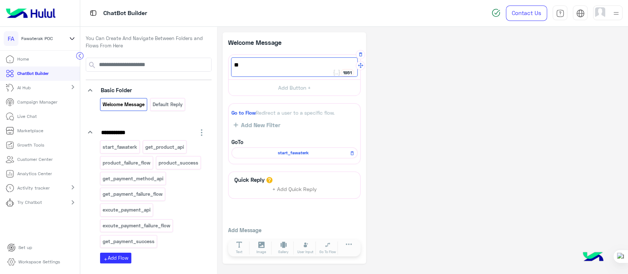
type textarea "*"
paste textarea "**********"
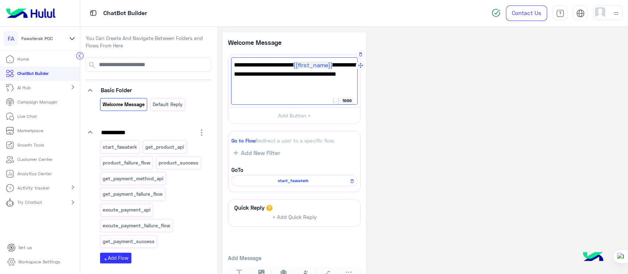
type textarea "**********"
click at [275, 75] on span "مرحبًا بك {{first_name}} في [GEOGRAPHIC_DATA]. 😊 الاختيار الأول لرواد الأعمال ل…" at bounding box center [294, 74] width 121 height 28
click at [407, 134] on div "**********" at bounding box center [422, 162] width 400 height 260
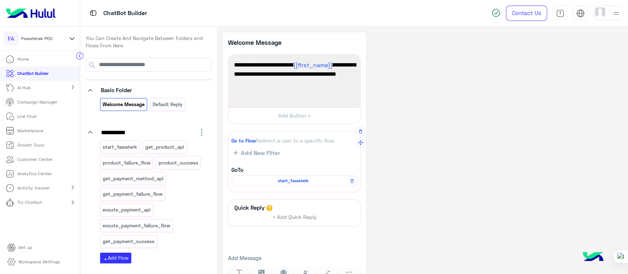
click at [282, 182] on span "start_fawaterk" at bounding box center [292, 181] width 115 height 7
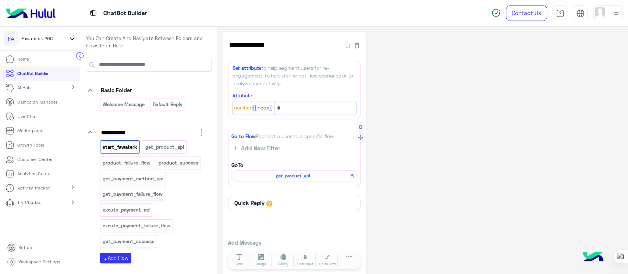
click at [314, 176] on span "get_product_api" at bounding box center [292, 176] width 115 height 7
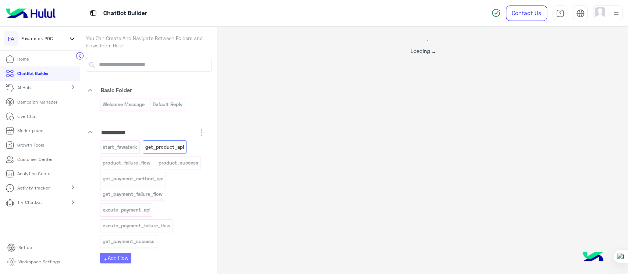
select select "****"
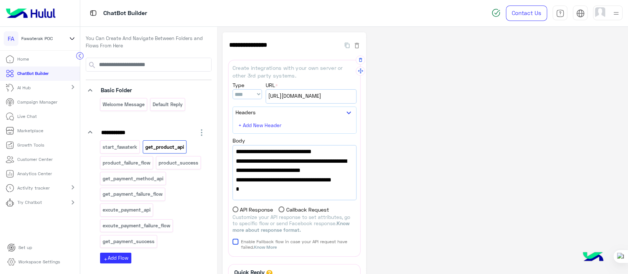
drag, startPoint x: 300, startPoint y: 154, endPoint x: 350, endPoint y: 154, distance: 50.0
click at [350, 138] on span ""success_flow_name":"product_success"," at bounding box center [294, 128] width 117 height 19
click at [168, 61] on input at bounding box center [154, 64] width 113 height 13
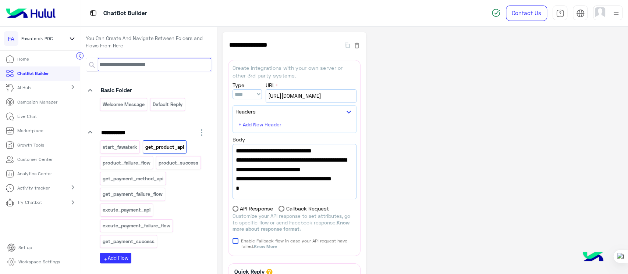
paste input "**********"
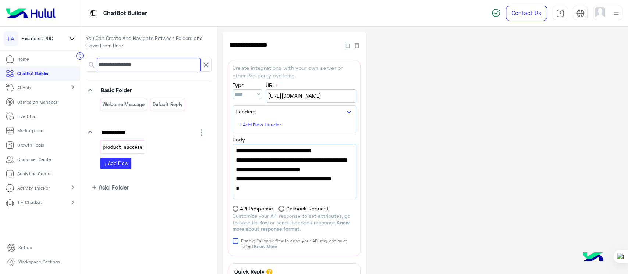
type input "**********"
click at [136, 144] on p "product_success" at bounding box center [122, 147] width 41 height 8
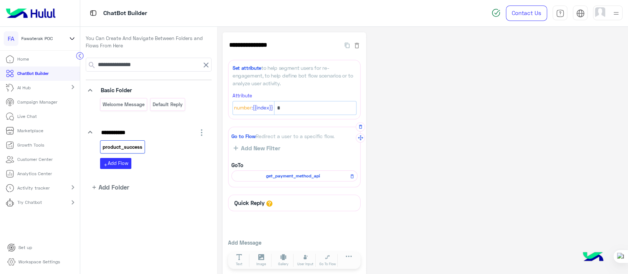
click at [291, 176] on span "get_payment_method_api" at bounding box center [292, 176] width 115 height 7
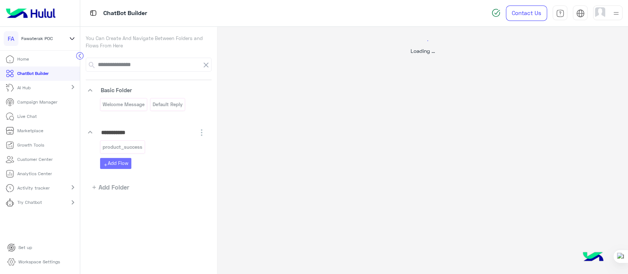
select select "****"
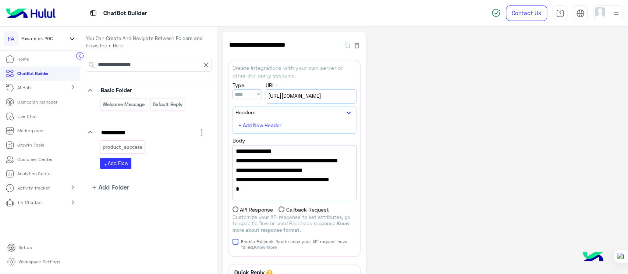
click at [88, 132] on icon "keyboard_arrow_down" at bounding box center [90, 132] width 9 height 9
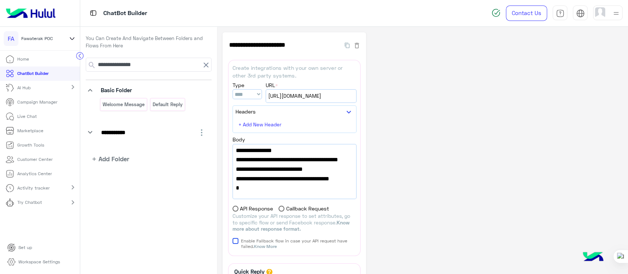
click at [94, 128] on icon "keyboard_arrow_down" at bounding box center [90, 132] width 9 height 9
click at [205, 68] on icon at bounding box center [206, 65] width 9 height 9
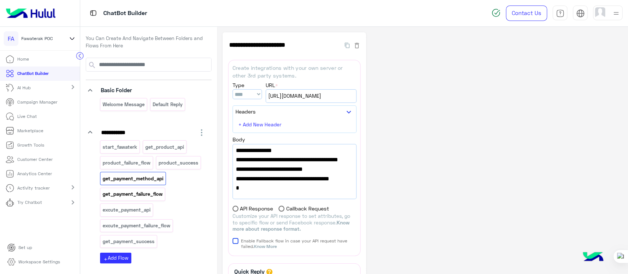
click at [149, 190] on p "get_payment_failure_flow" at bounding box center [132, 194] width 61 height 8
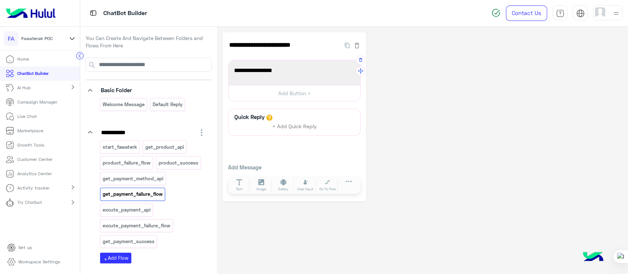
click at [300, 68] on span "حدث خطا عند الدفع" at bounding box center [294, 71] width 121 height 10
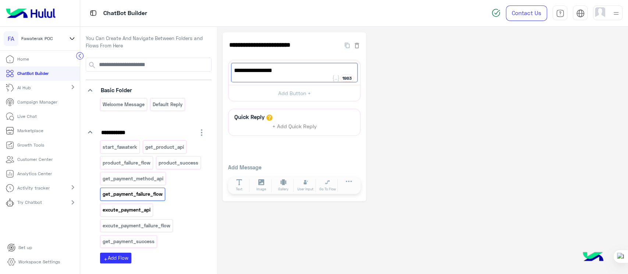
click at [115, 211] on p "excute_payment_api" at bounding box center [126, 210] width 49 height 8
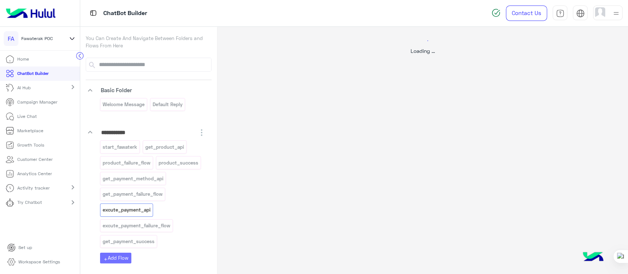
select select "****"
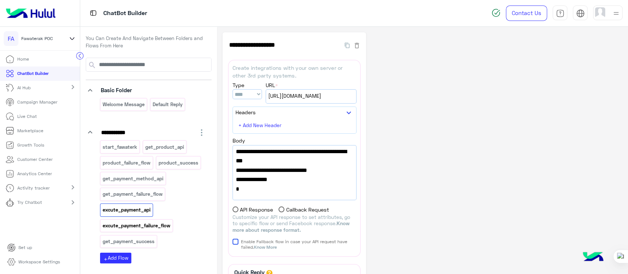
click at [117, 221] on div "excute_payment_failure_flow" at bounding box center [136, 226] width 73 height 13
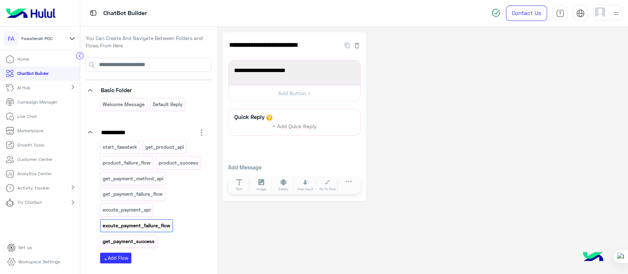
click at [124, 243] on p "get_payment_success" at bounding box center [128, 242] width 53 height 8
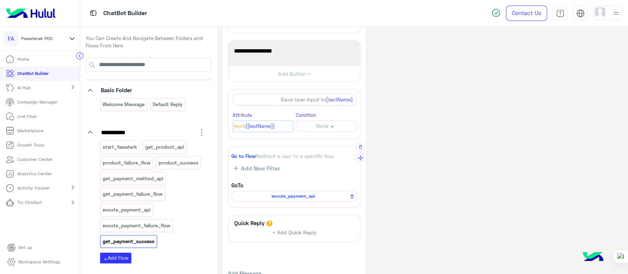
click at [290, 194] on span "excute_payment_api" at bounding box center [292, 196] width 115 height 7
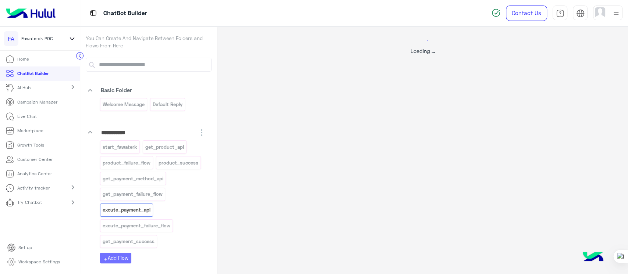
select select "****"
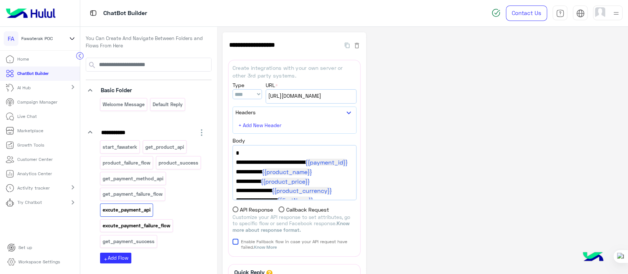
click at [121, 222] on p "excute_payment_failure_flow" at bounding box center [136, 226] width 69 height 8
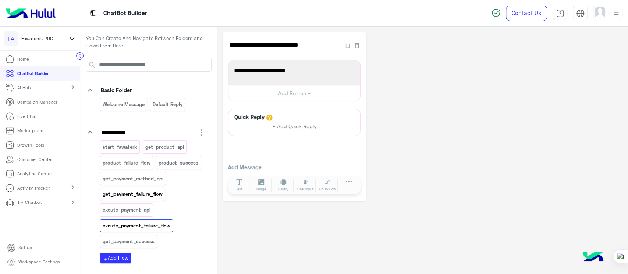
click at [135, 199] on div "get_payment_failure_flow" at bounding box center [132, 194] width 65 height 13
click at [16, 207] on link "Try Chatbot" at bounding box center [25, 203] width 50 height 14
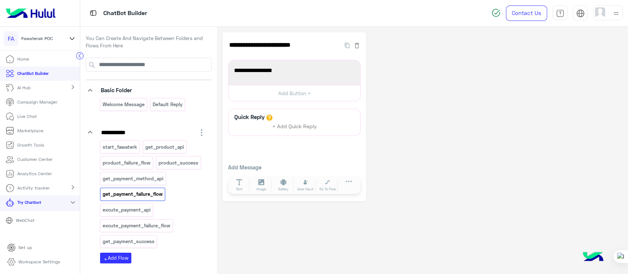
click at [52, 263] on p "Workspace Settings" at bounding box center [39, 262] width 42 height 7
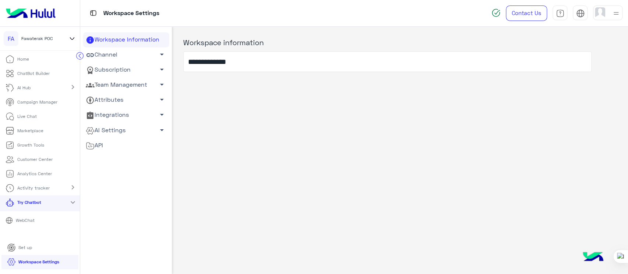
click at [99, 55] on link "Channel arrow_drop_down" at bounding box center [126, 54] width 86 height 15
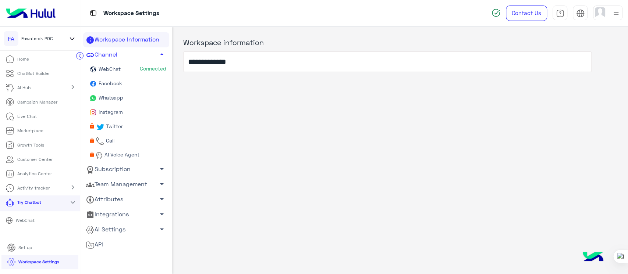
click at [102, 85] on span "Facebook" at bounding box center [109, 83] width 25 height 6
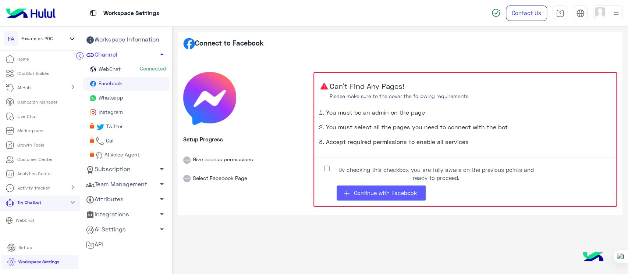
click at [365, 186] on button "add Continue with Facebook" at bounding box center [380, 193] width 89 height 15
click at [331, 164] on label "By checking this checkbox you are fully aware on the previous points and ready …" at bounding box center [430, 172] width 221 height 17
click at [368, 196] on span "Continue with Facebook" at bounding box center [385, 193] width 63 height 7
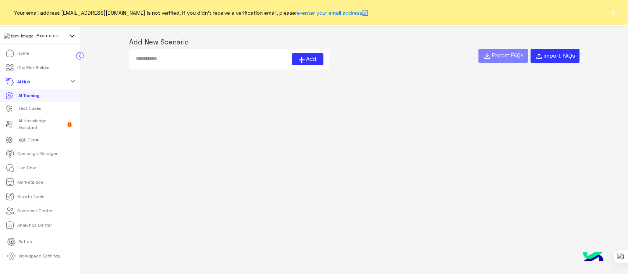
click at [16, 72] on link "ChatBot Builder" at bounding box center [27, 68] width 55 height 14
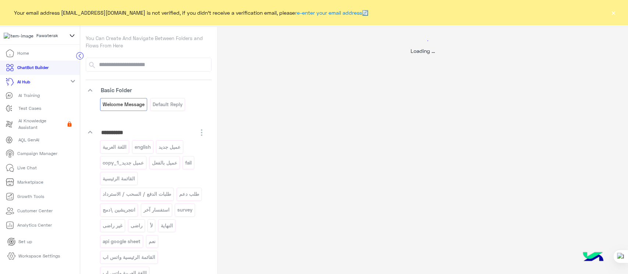
select select "*"
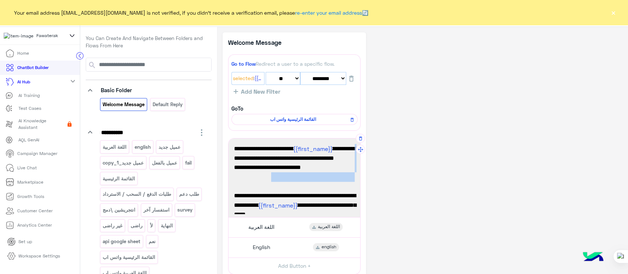
drag, startPoint x: 353, startPoint y: 146, endPoint x: 259, endPoint y: 175, distance: 98.6
click at [259, 175] on div "مرحبًا بك {{first_name}} في [GEOGRAPHIC_DATA]. 😊 الاختيار الأول لرواد الأعمال ل…" at bounding box center [294, 178] width 127 height 74
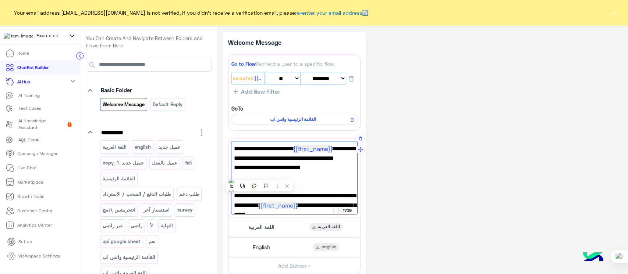
click at [259, 175] on span "من فضلك اختار لغتك المفضلة. 💁" at bounding box center [294, 177] width 121 height 10
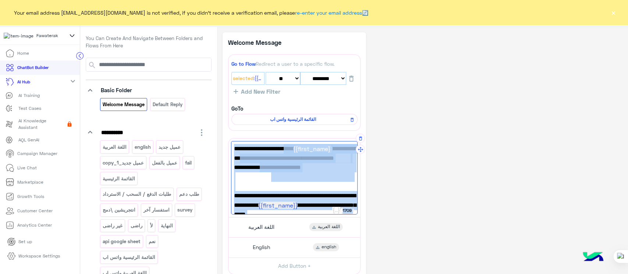
drag, startPoint x: 259, startPoint y: 175, endPoint x: 296, endPoint y: 139, distance: 51.8
click at [296, 139] on div "**********" at bounding box center [294, 178] width 132 height 79
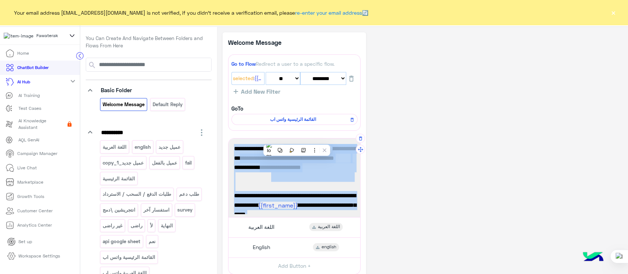
copy div "1709 مرحبًا بك {{first_name}} في فواتيرك. 😊 الاختيار الأول لرواد الأعمال لتسهيل…"
click at [612, 13] on button "×" at bounding box center [612, 12] width 7 height 7
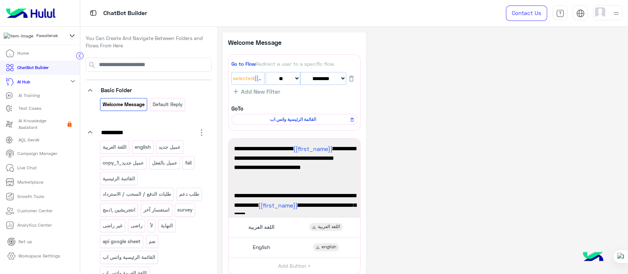
click at [70, 31] on div "Fawaterak" at bounding box center [40, 36] width 80 height 18
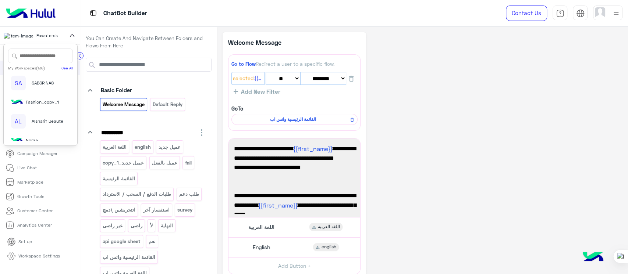
click at [405, 37] on div "**********" at bounding box center [422, 203] width 400 height 342
